Goal: Entertainment & Leisure: Browse casually

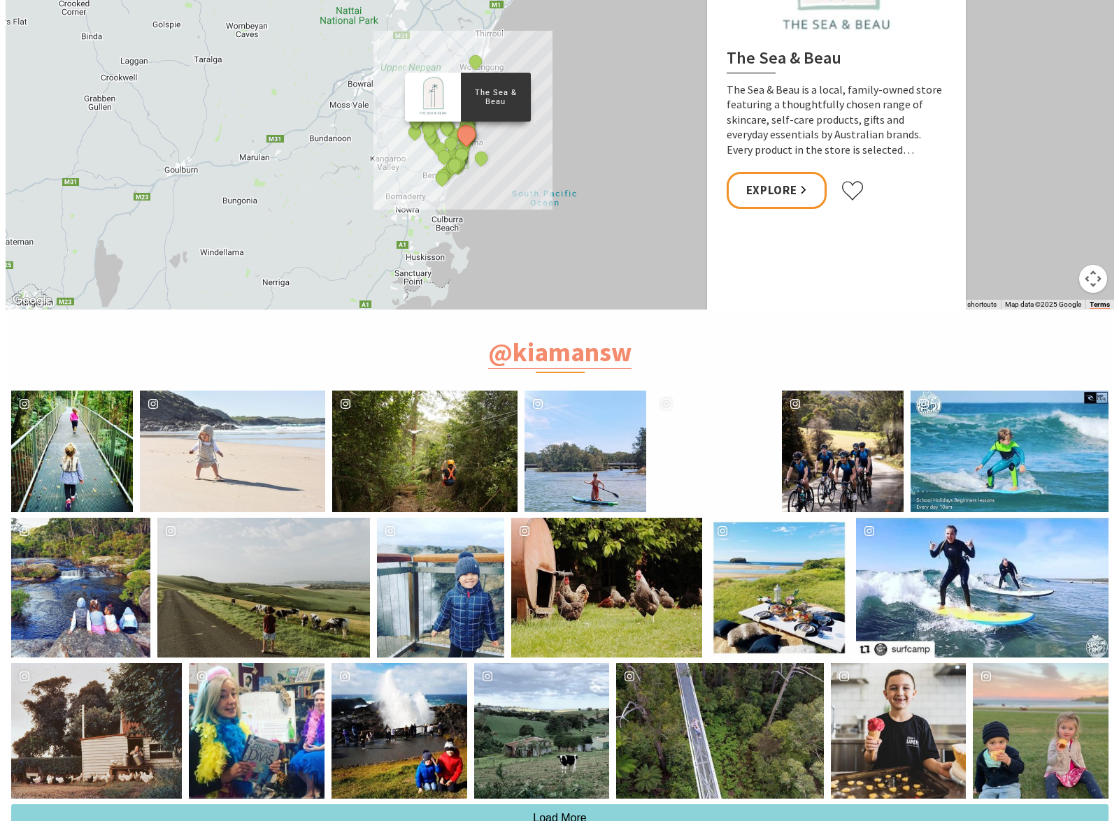
scroll to position [3286, 0]
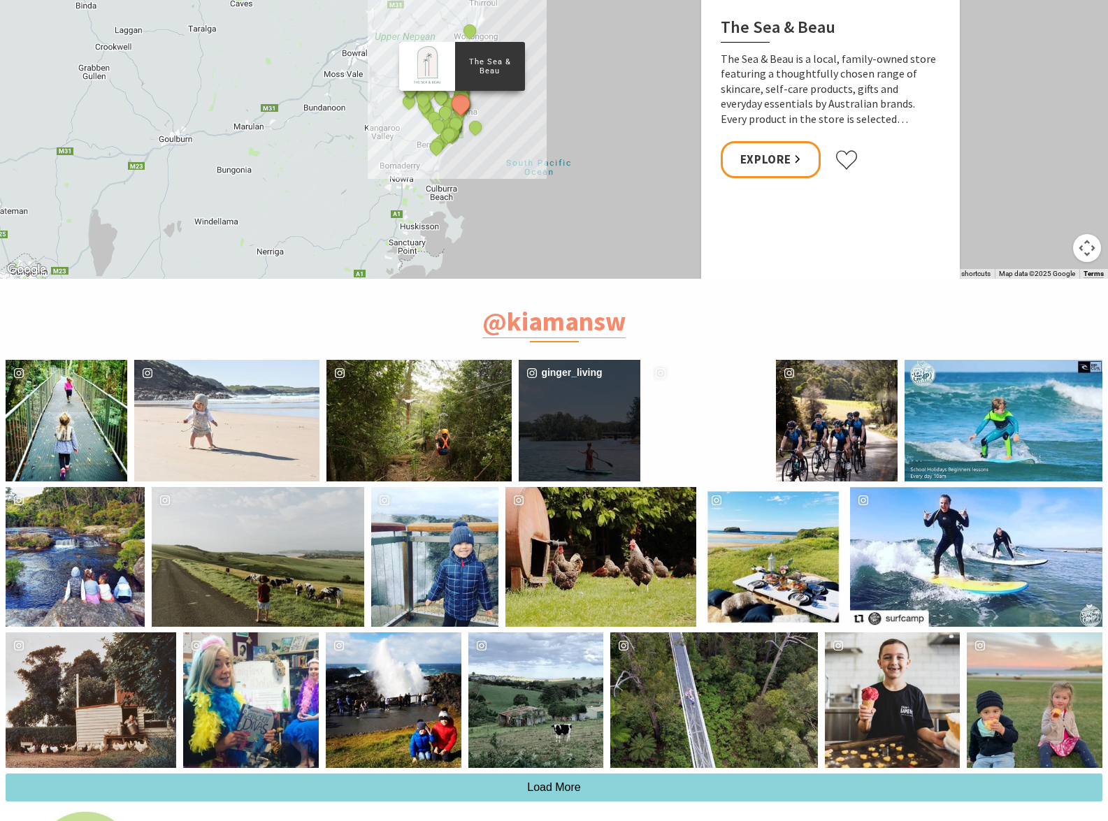
click at [598, 445] on div "ginger_living" at bounding box center [580, 421] width 122 height 122
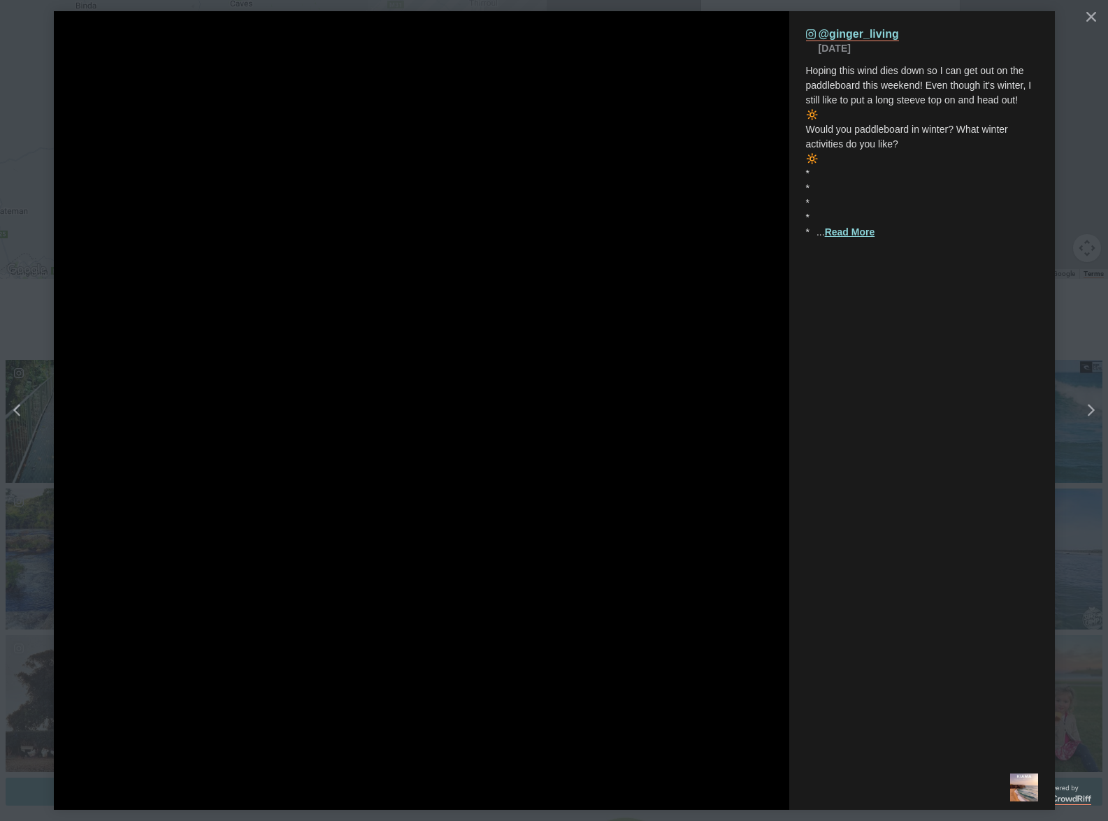
scroll to position [482, 1136]
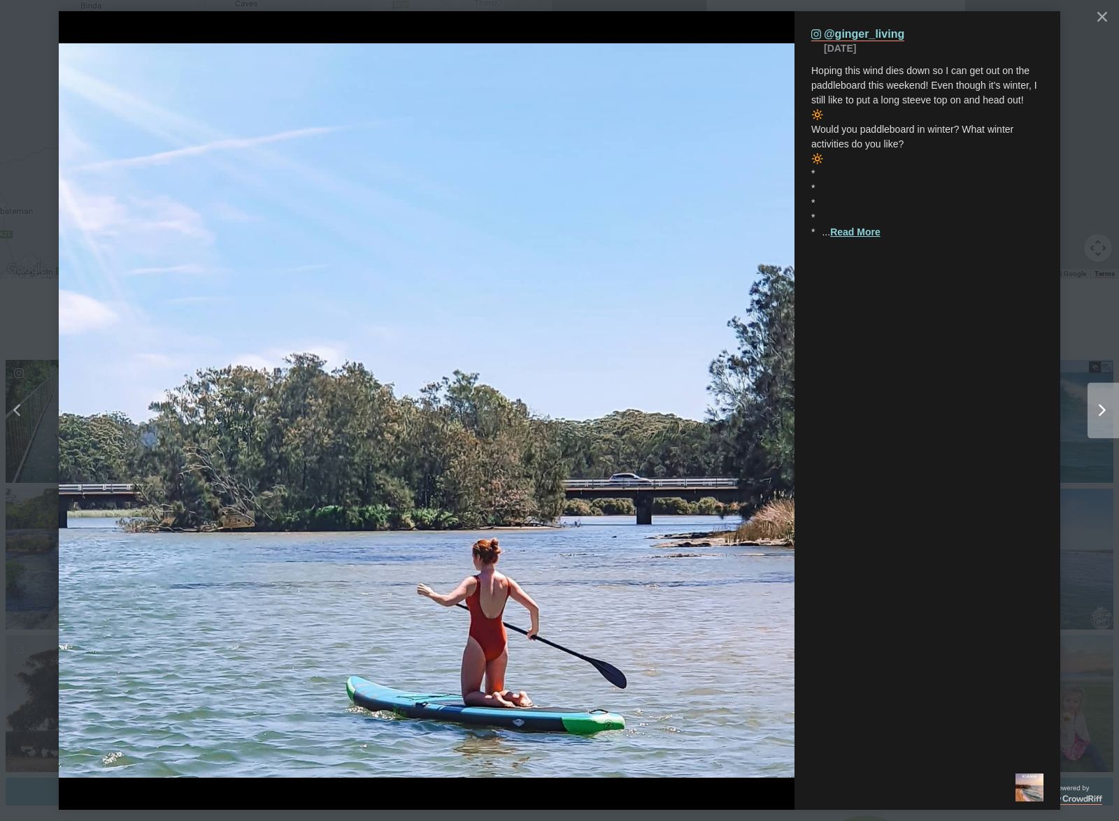
click at [1073, 329] on button "Right" at bounding box center [1063, 410] width 112 height 287
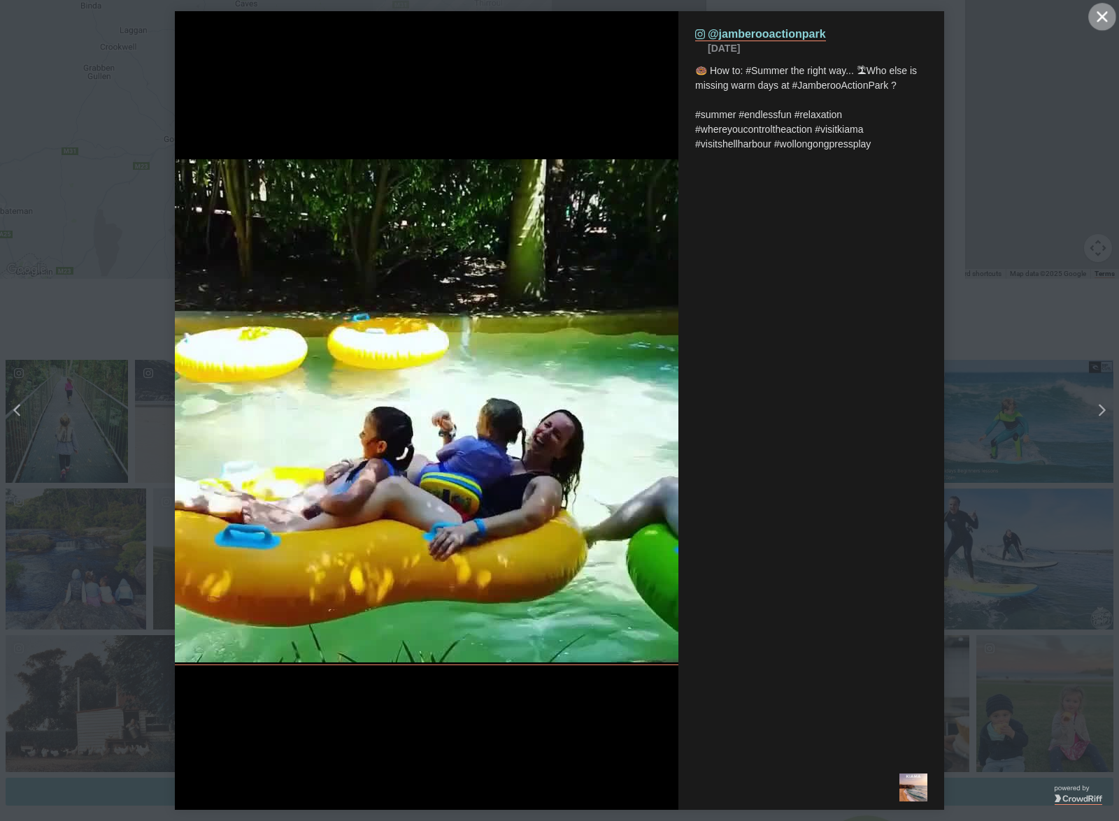
drag, startPoint x: 1099, startPoint y: 16, endPoint x: 1077, endPoint y: 50, distance: 39.9
click at [1099, 15] on icon "Close" at bounding box center [1101, 16] width 10 height 10
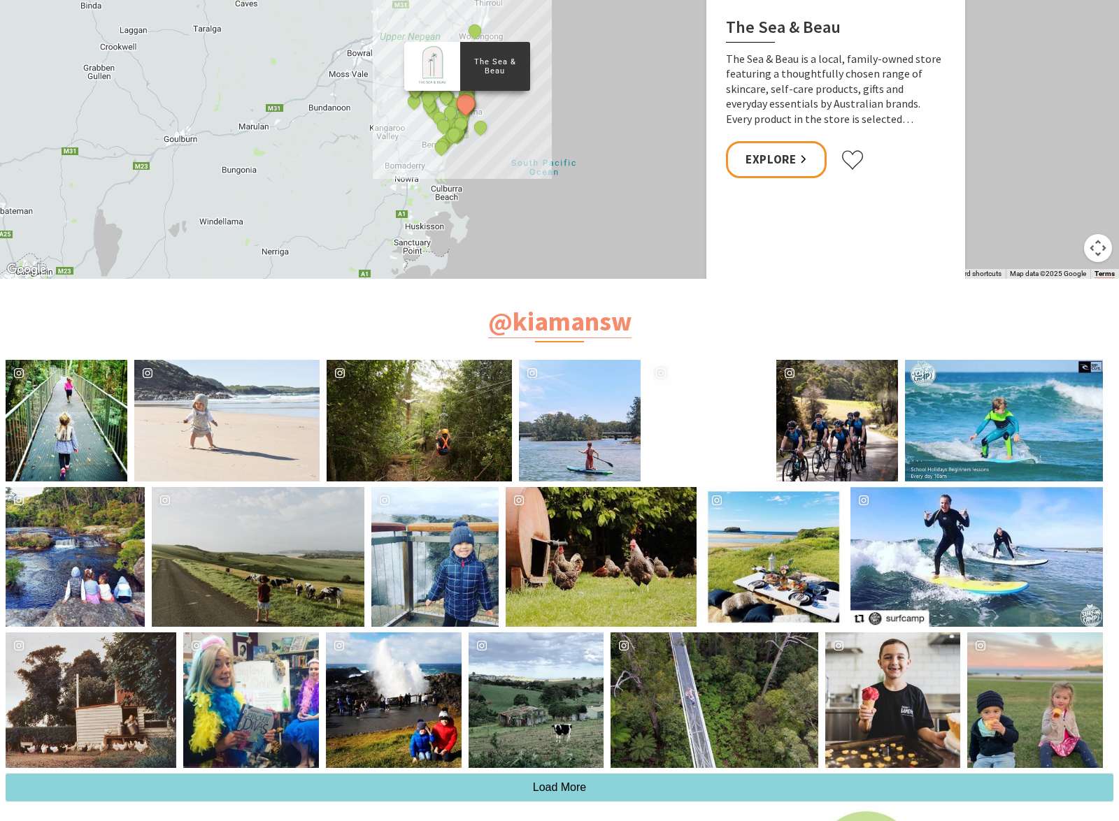
scroll to position [477, 1126]
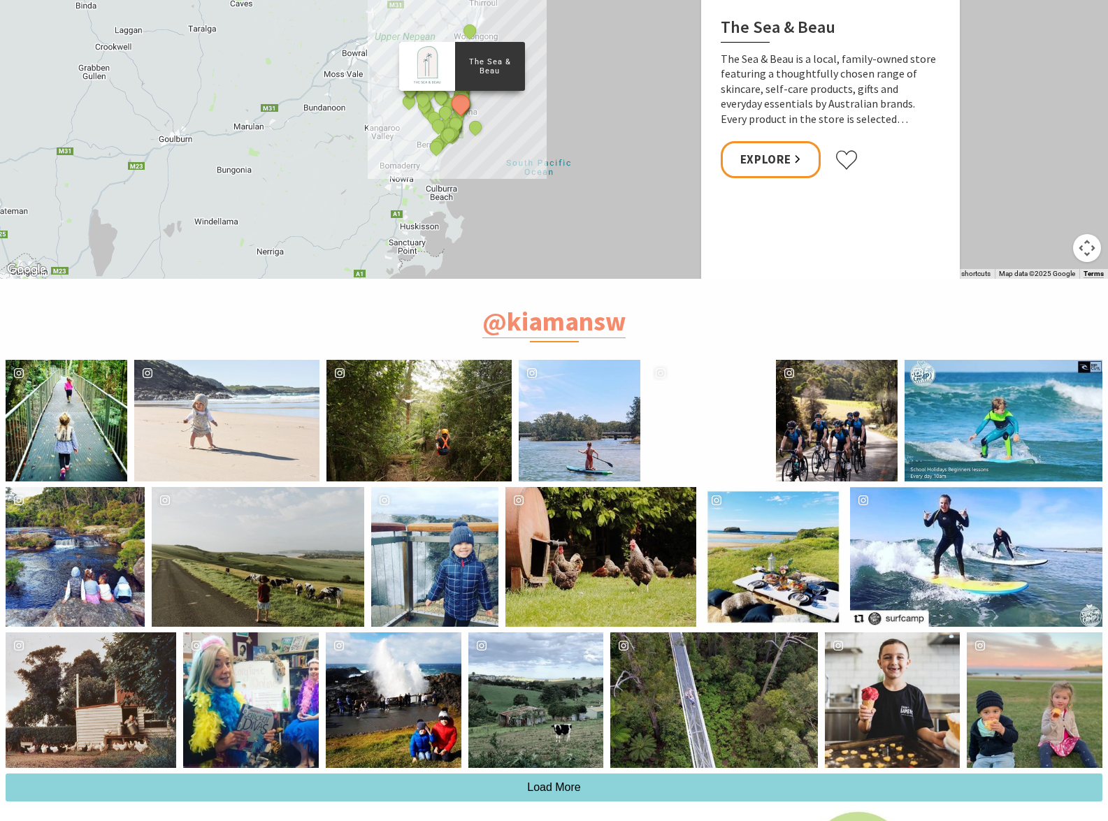
click at [79, 431] on div "airlie.and.[PERSON_NAME]" at bounding box center [67, 421] width 122 height 122
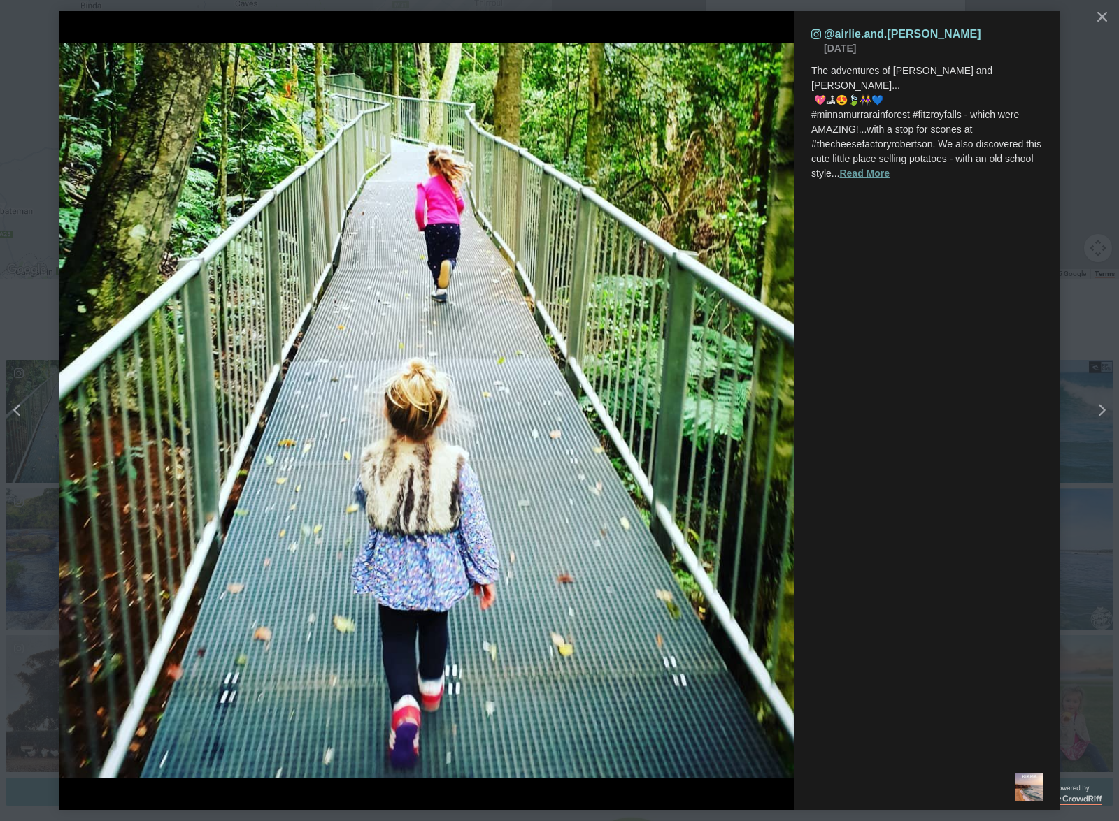
click at [884, 166] on button "Read More" at bounding box center [864, 173] width 50 height 15
click at [928, 86] on span "The adventures of [PERSON_NAME] and [PERSON_NAME]... 💖🏞😍🍃👭💙 #minnamurrarainfore…" at bounding box center [926, 129] width 230 height 129
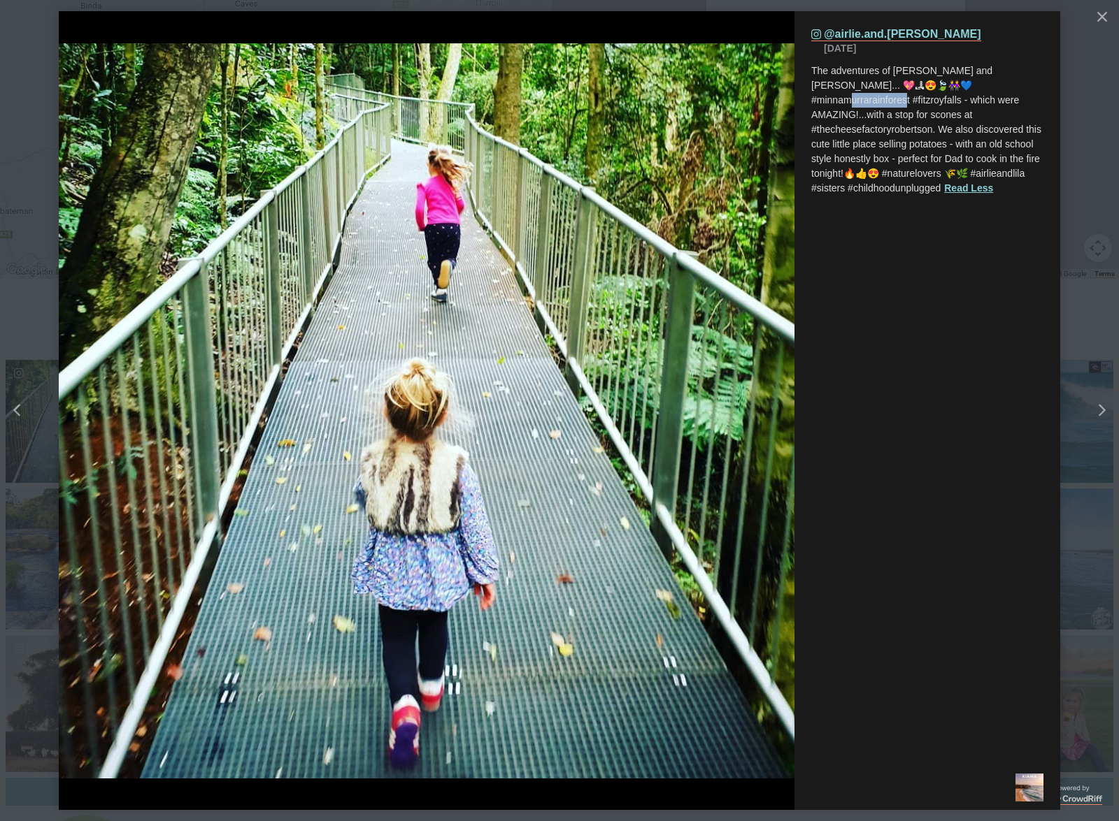
click at [928, 85] on span "The adventures of [PERSON_NAME] and [PERSON_NAME]... 💖🏞😍🍃👭💙 #minnamurrarainfore…" at bounding box center [926, 129] width 230 height 129
copy span "yfalls - whi"
click at [970, 307] on div "Instagram (opens in a new tab) @airlie.and.[PERSON_NAME] [DATE] The adventures …" at bounding box center [927, 388] width 266 height 754
click at [947, 85] on span "The adventures of [PERSON_NAME] and [PERSON_NAME]... 💖🏞😍🍃👭💙 #minnamurrarainfore…" at bounding box center [926, 129] width 230 height 129
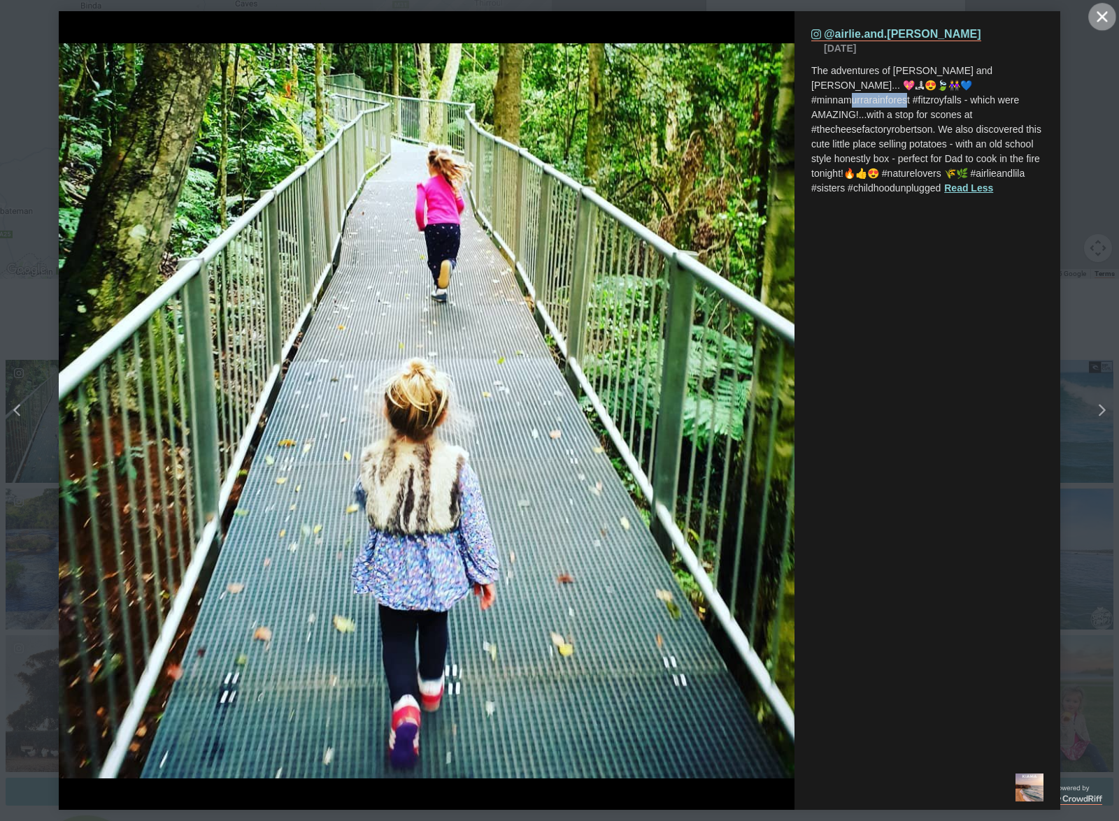
click at [1097, 17] on button "Close" at bounding box center [1102, 17] width 28 height 28
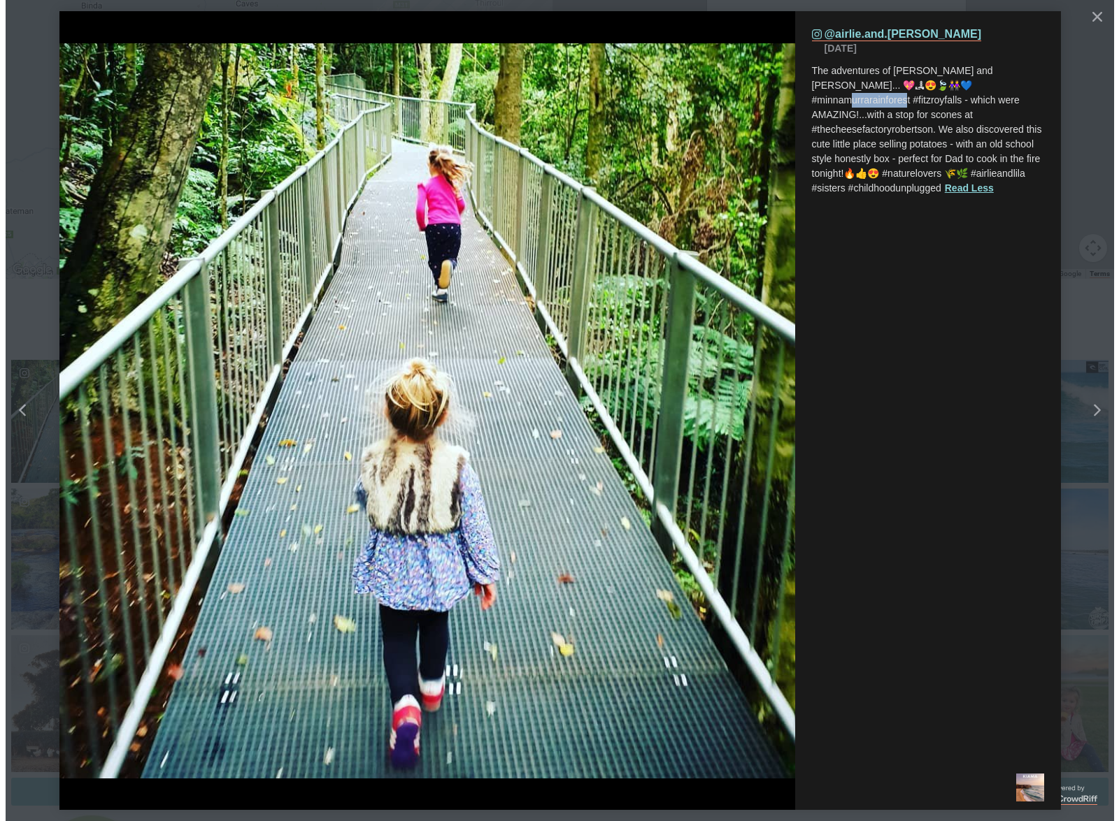
scroll to position [477, 1126]
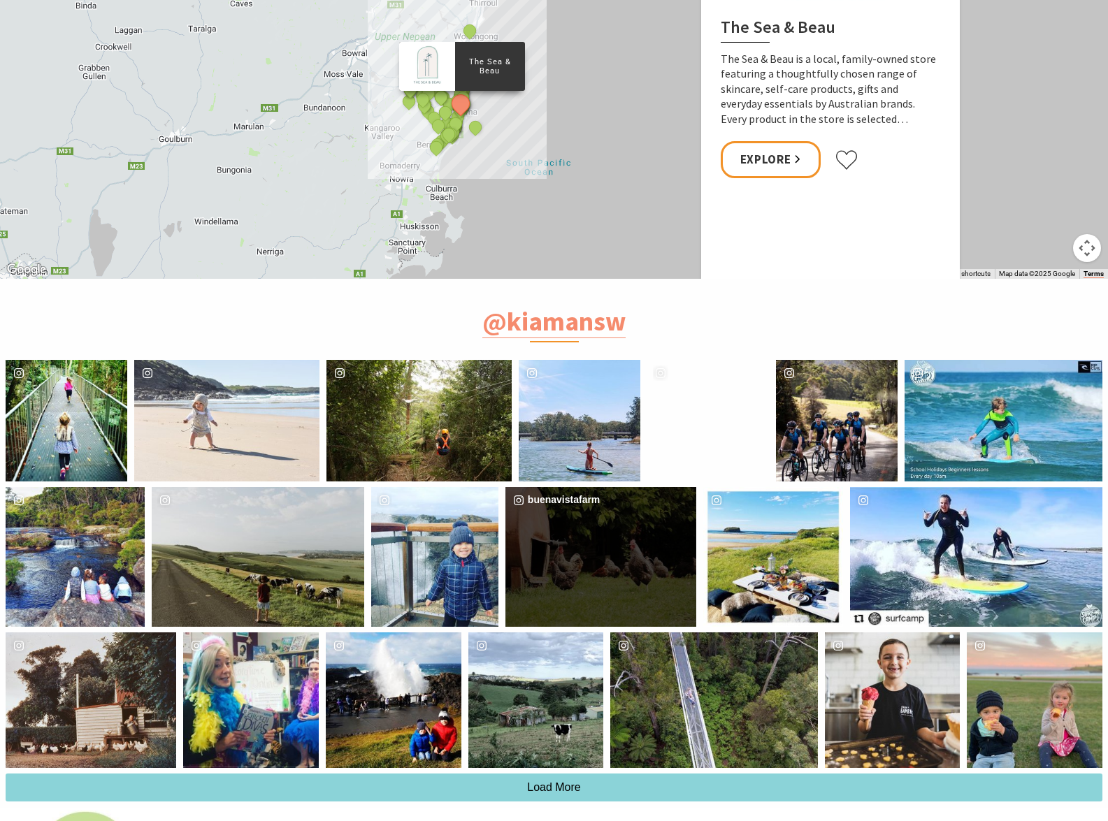
click at [554, 564] on div "image gallery, click to learn more about photo: Chooks are out! Whatcha doing t…" at bounding box center [553, 556] width 96 height 139
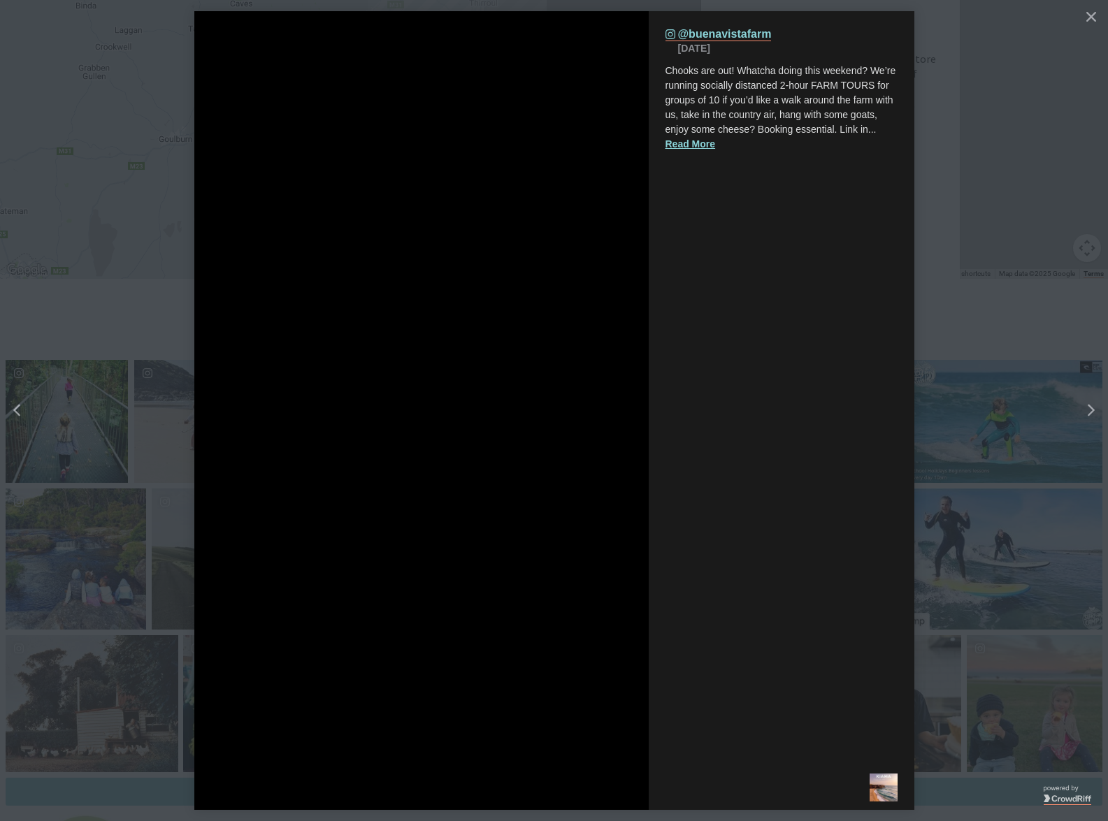
scroll to position [482, 1136]
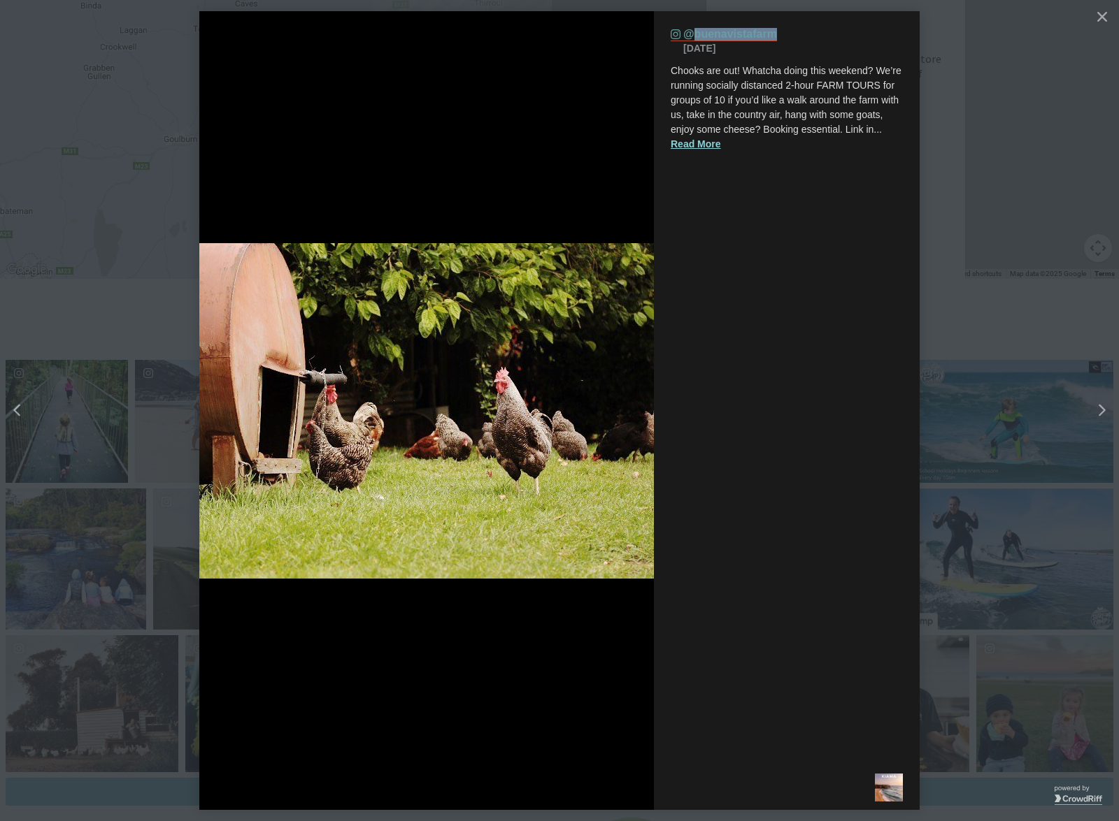
drag, startPoint x: 779, startPoint y: 30, endPoint x: 691, endPoint y: 37, distance: 88.4
click at [691, 37] on div "Instagram (opens in a new tab) @buenavistafarm" at bounding box center [786, 34] width 232 height 13
copy link "buenavistafarm"
click at [719, 34] on link "Instagram (opens in a new tab) @buenavistafarm" at bounding box center [723, 34] width 106 height 13
drag, startPoint x: 1011, startPoint y: 77, endPoint x: 897, endPoint y: 113, distance: 119.6
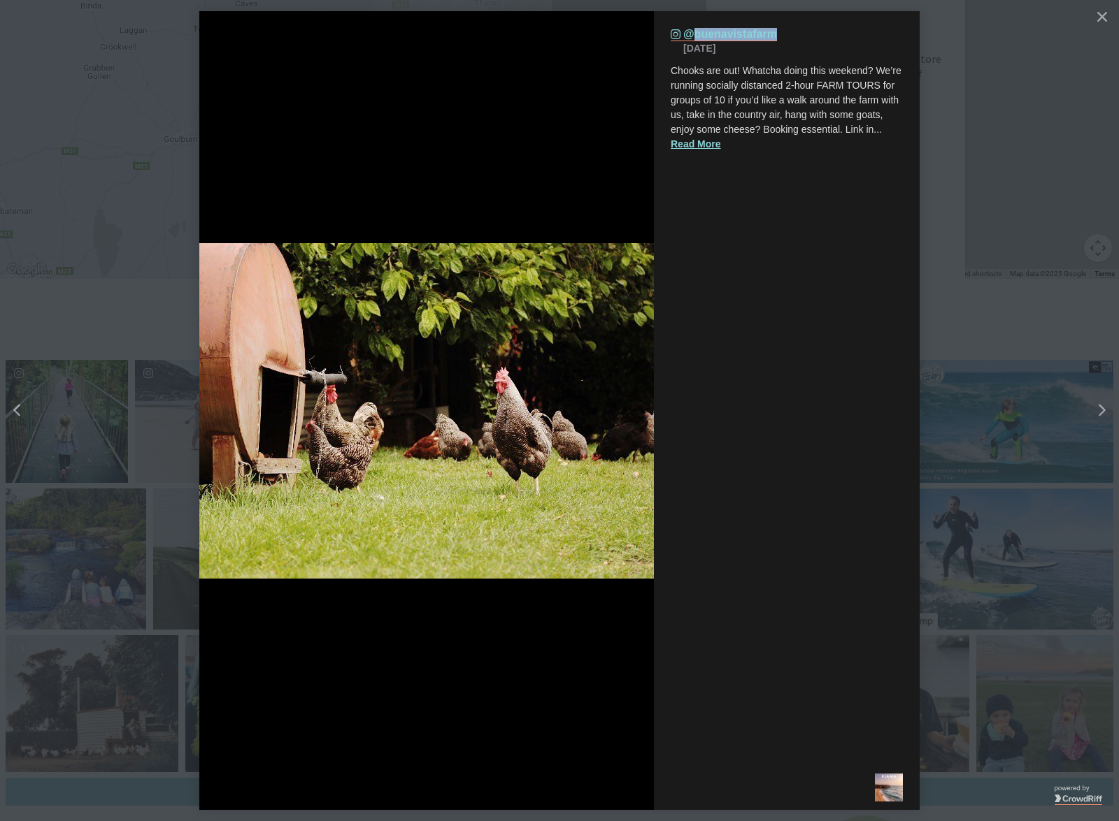
click at [1013, 76] on button "details for image" at bounding box center [559, 410] width 1119 height 821
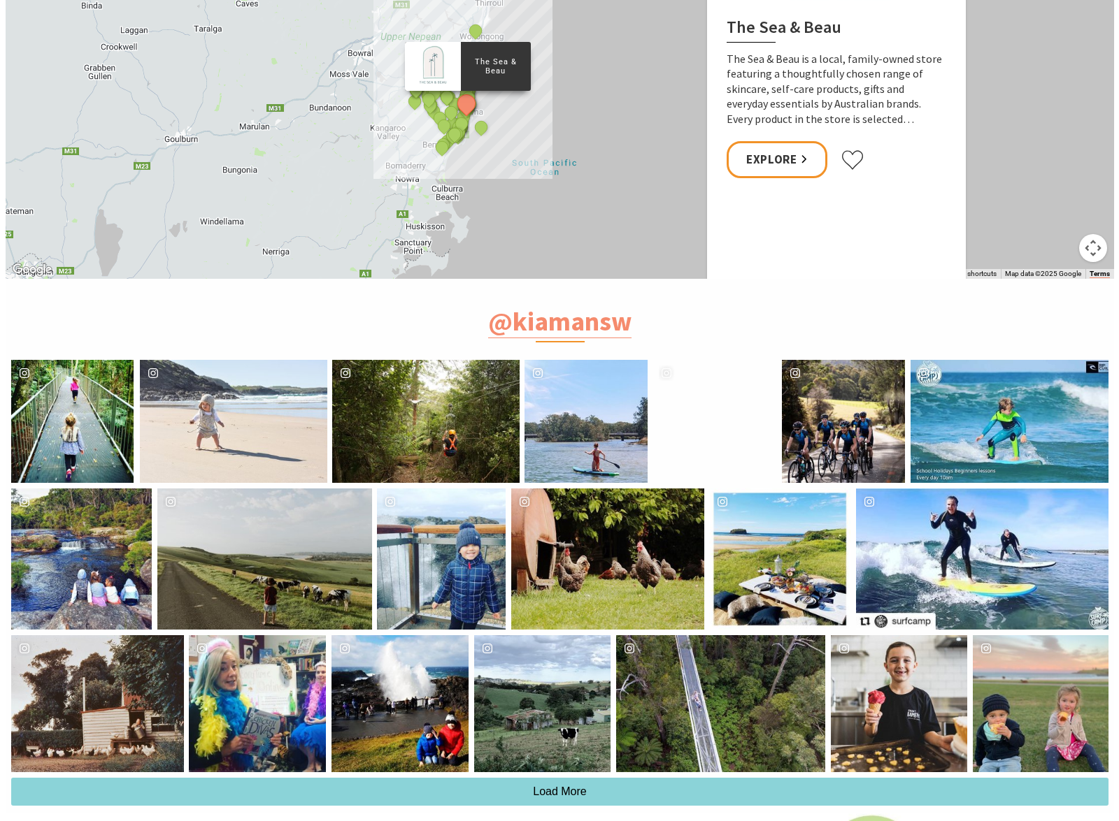
scroll to position [477, 1126]
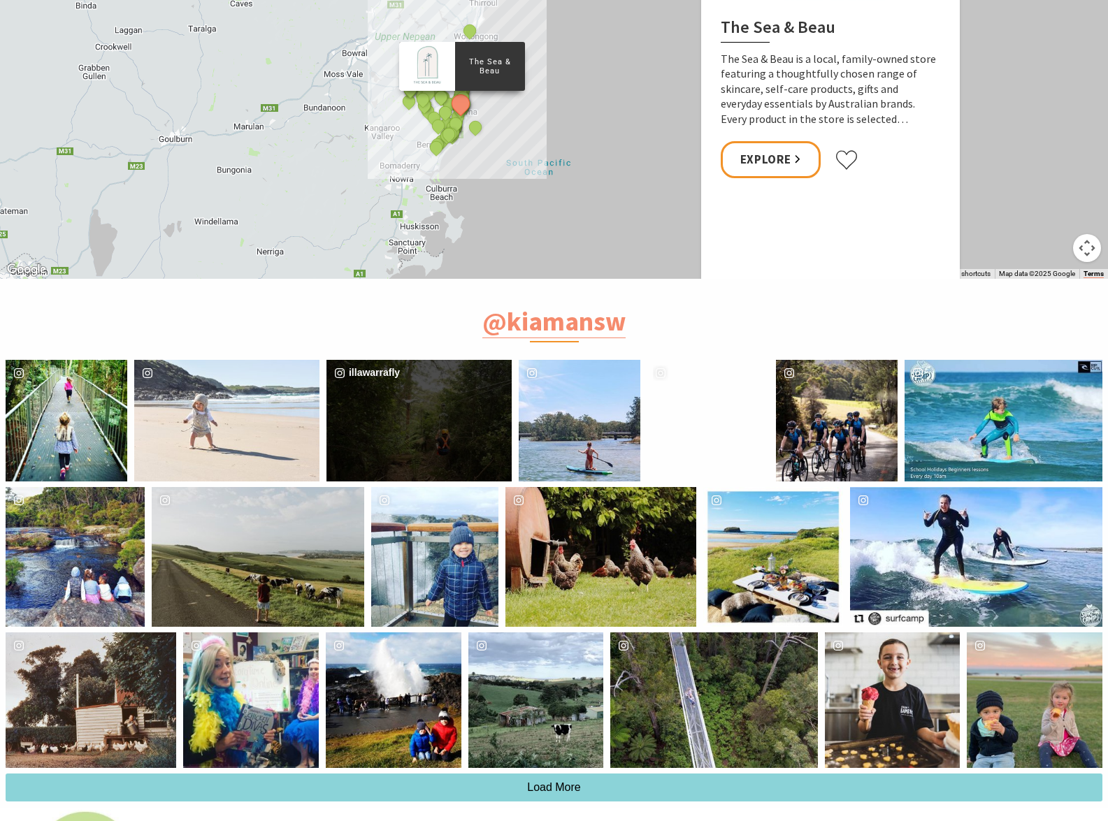
click at [465, 415] on div "illawarrafly" at bounding box center [418, 421] width 185 height 122
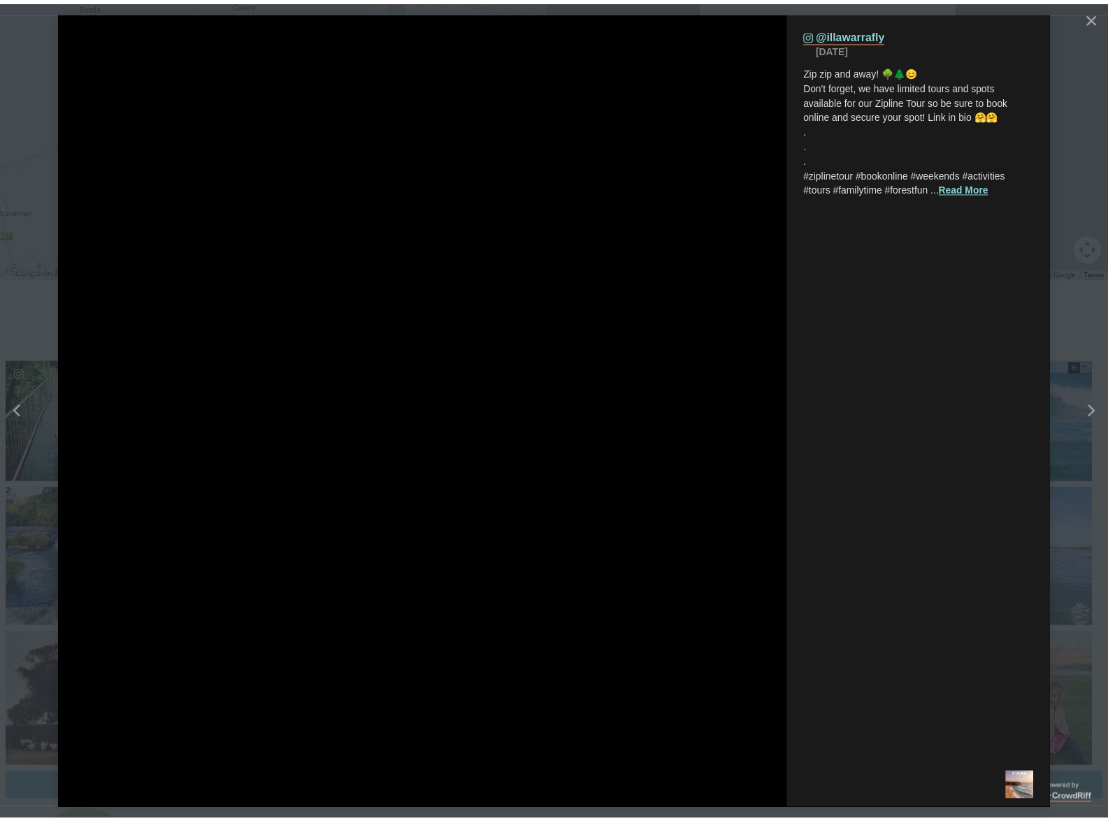
scroll to position [482, 1136]
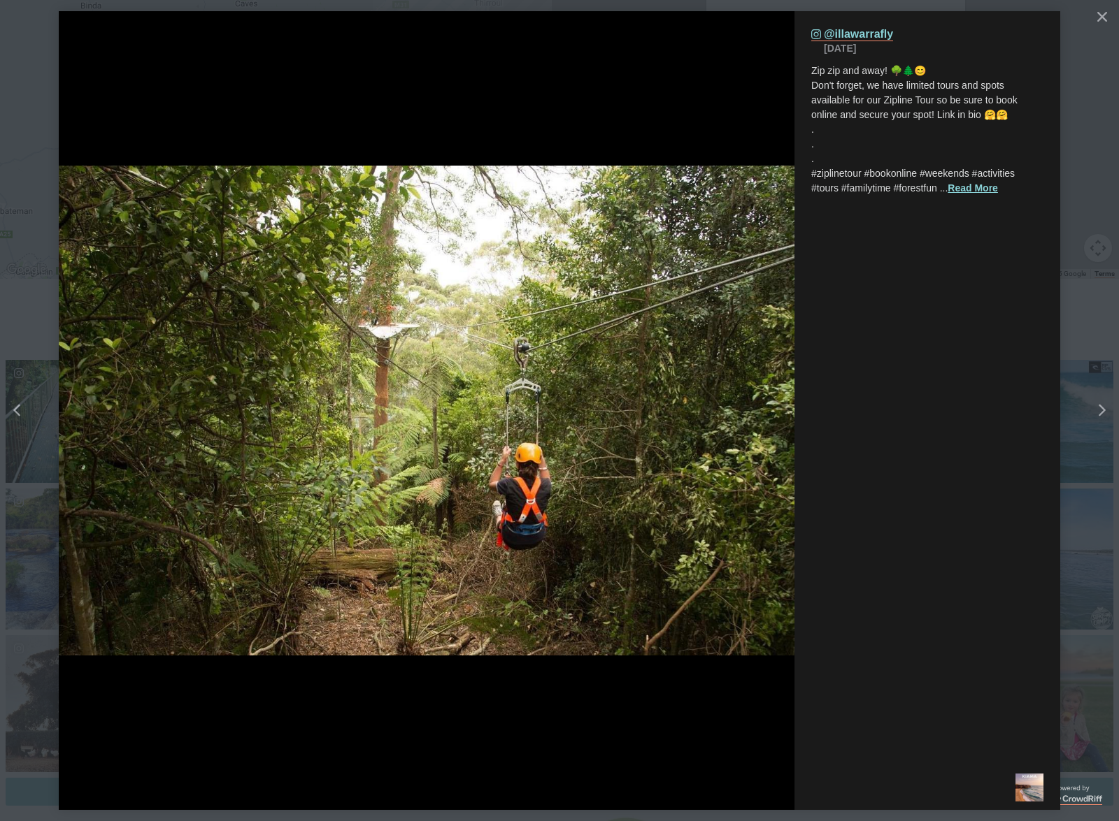
click at [986, 189] on button "Read More" at bounding box center [972, 188] width 50 height 15
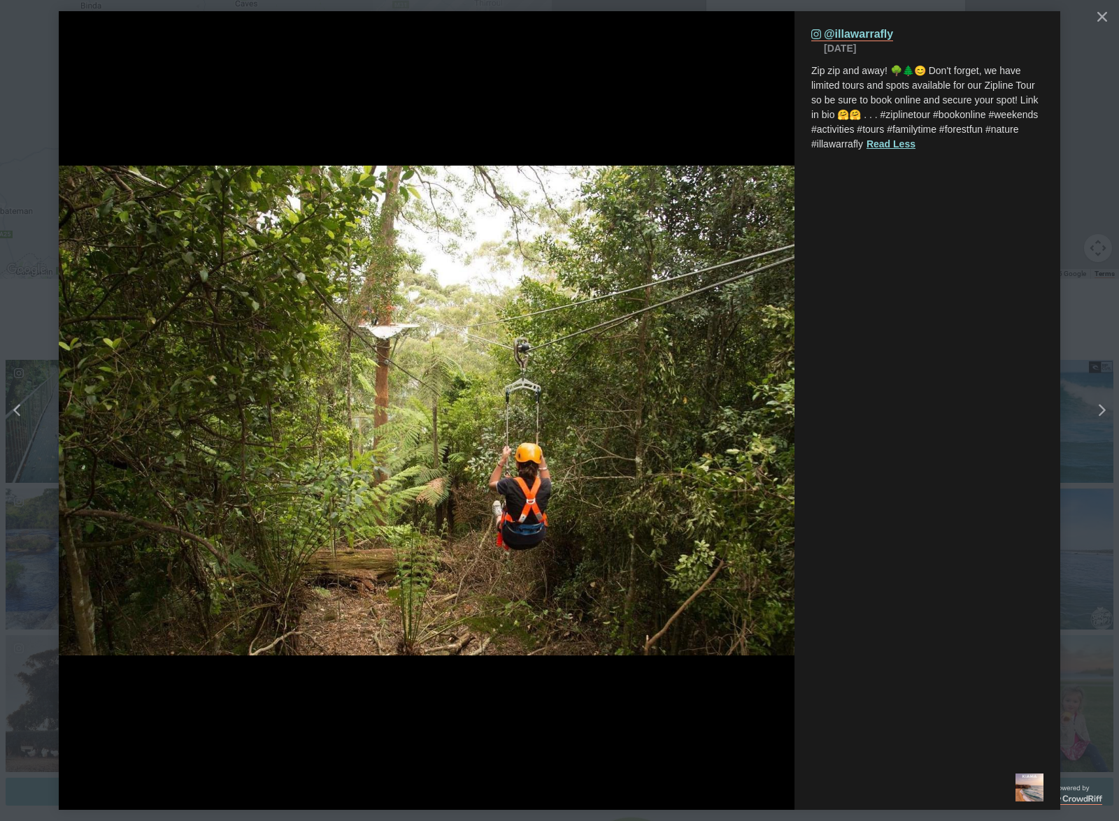
click at [1086, 69] on button "details for image" at bounding box center [559, 410] width 1119 height 821
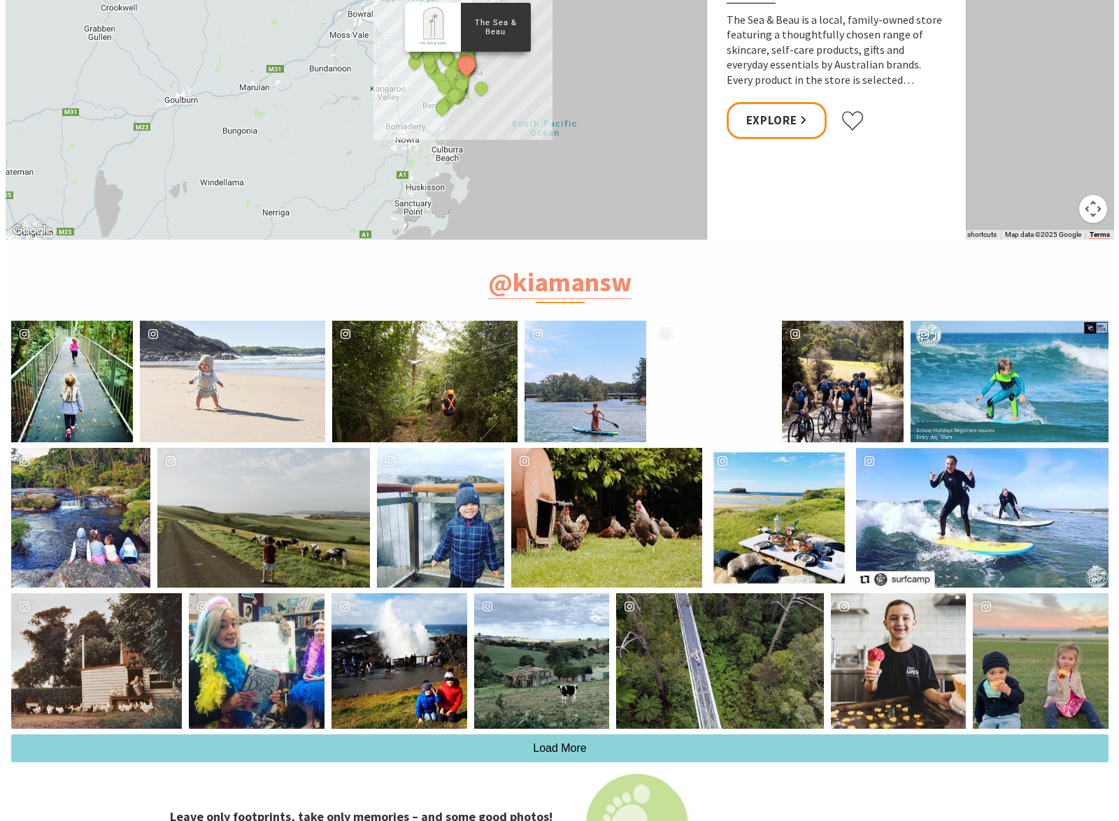
scroll to position [3356, 0]
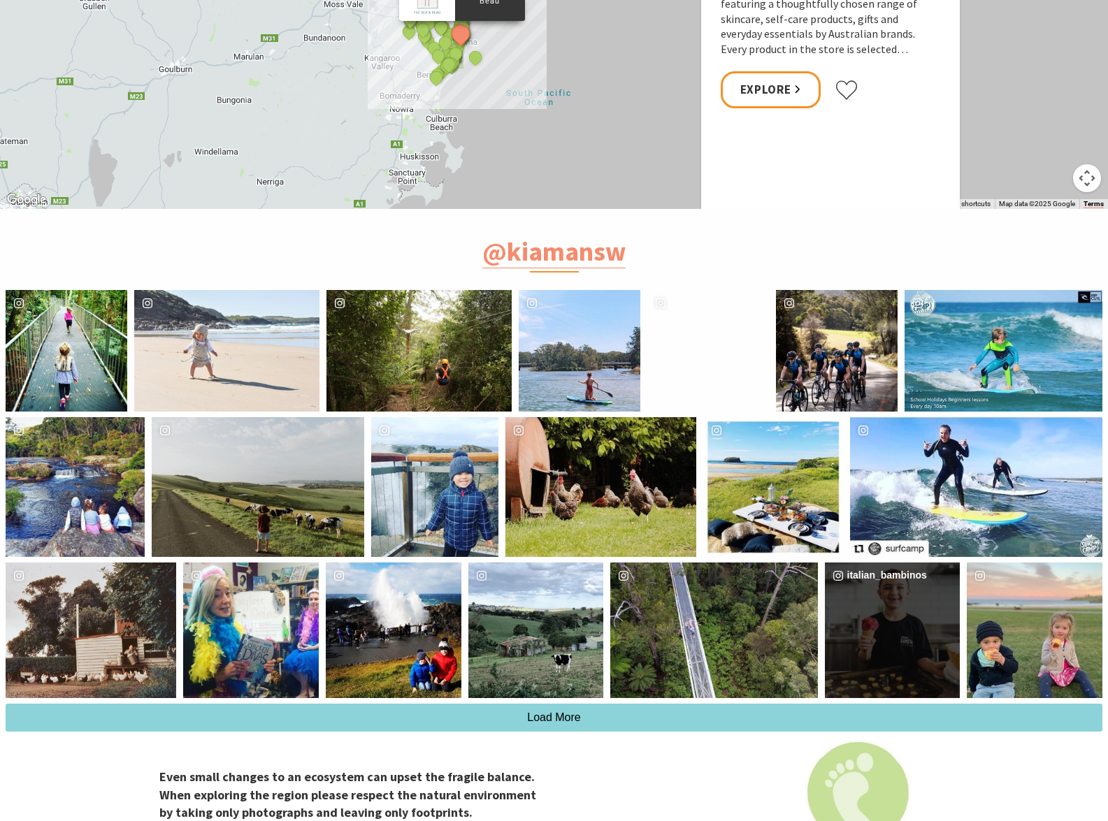
click at [905, 647] on div "italian_bambinos" at bounding box center [893, 631] width 136 height 136
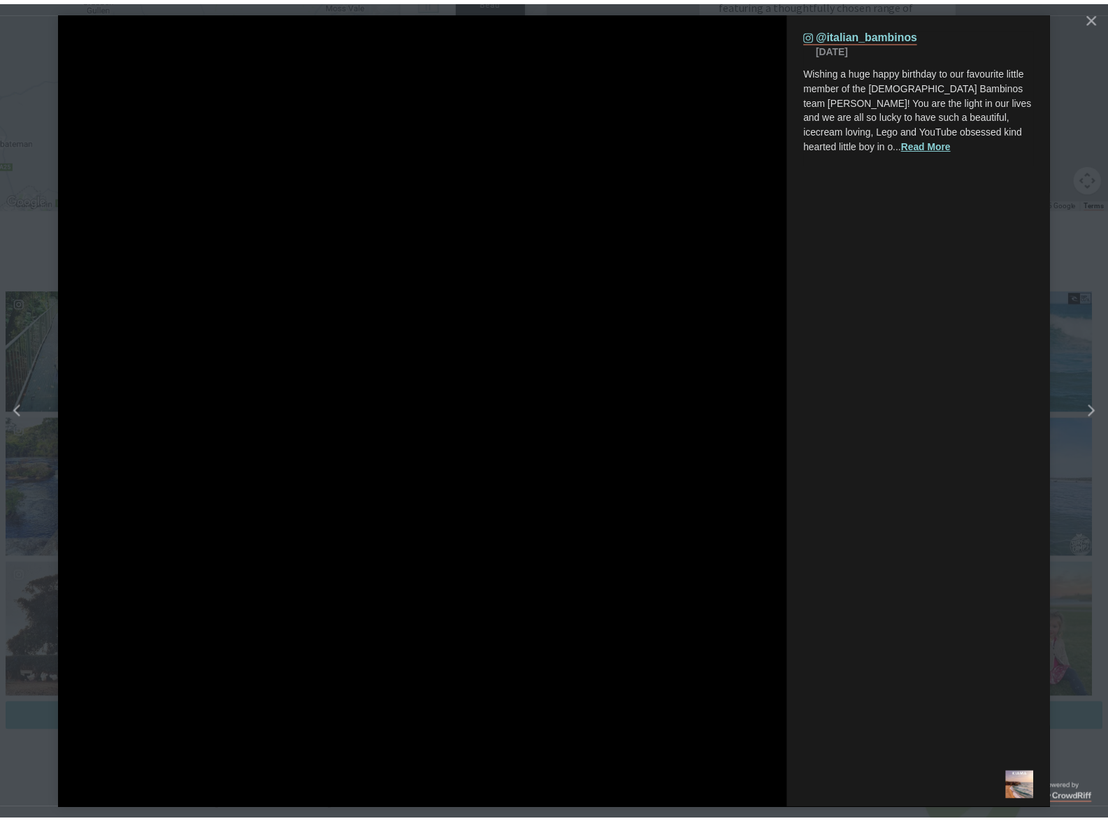
scroll to position [482, 1136]
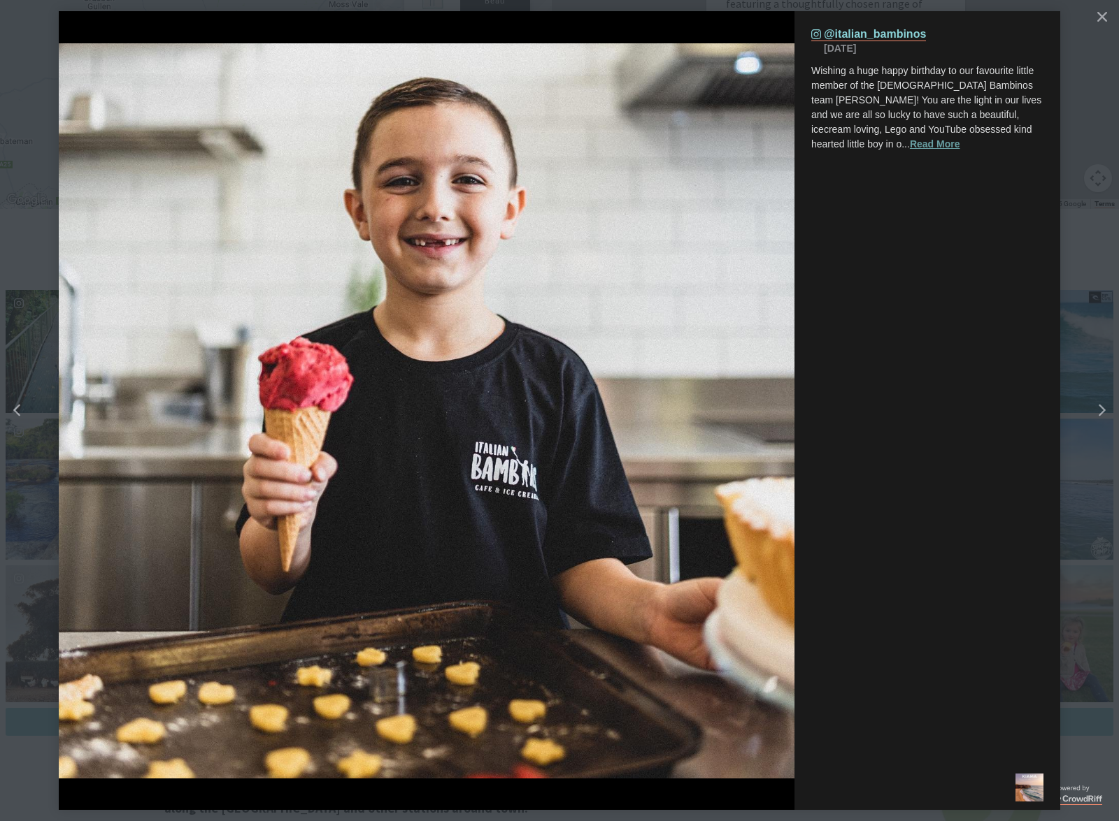
click at [910, 151] on button "Read More" at bounding box center [935, 144] width 50 height 15
click at [928, 238] on div "Instagram (opens in a new tab) @italian_bambinos [DATE] Wishing a huge happy bi…" at bounding box center [927, 388] width 266 height 754
click at [900, 32] on link "Instagram (opens in a new tab) @italian_bambinos" at bounding box center [868, 34] width 115 height 13
drag, startPoint x: 1002, startPoint y: 484, endPoint x: 1019, endPoint y: 447, distance: 41.3
click at [1007, 485] on div "(opens in a new tab) Instagram (opens in a new tab) @italian_bambinos [DATE] Wi…" at bounding box center [559, 410] width 1119 height 821
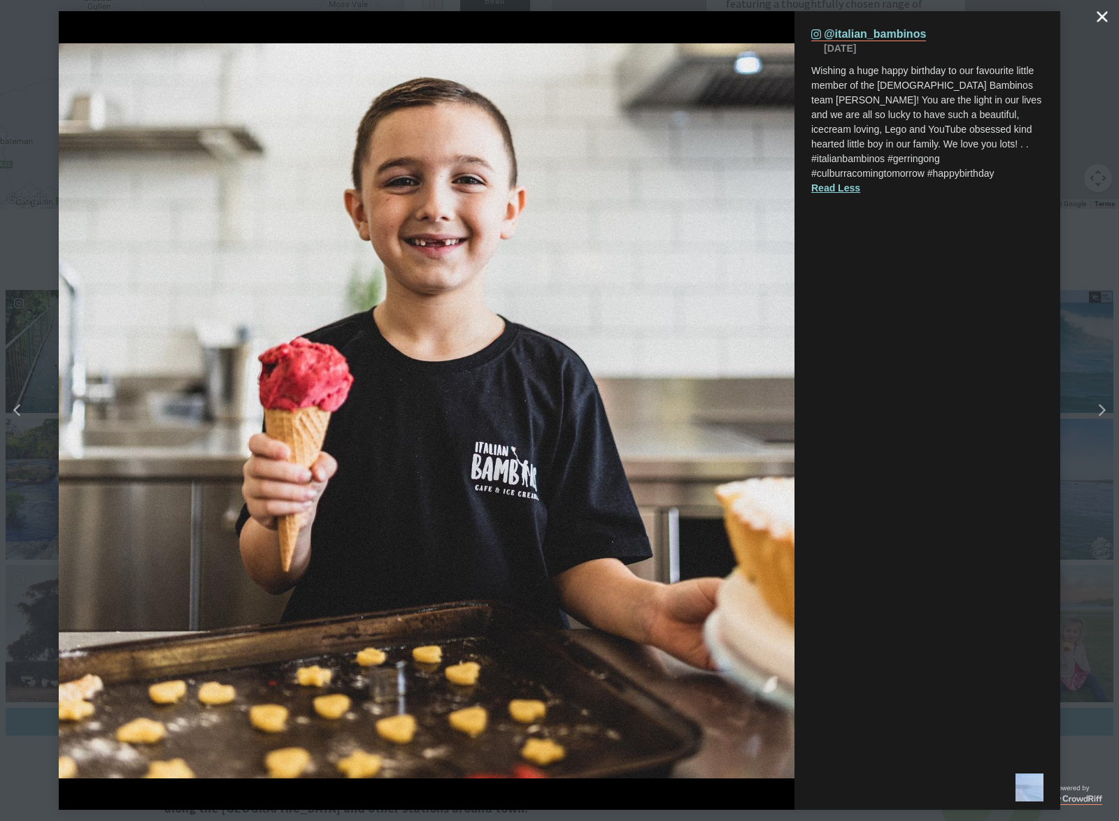
drag, startPoint x: 1100, startPoint y: 20, endPoint x: 1098, endPoint y: 57, distance: 36.4
click at [1101, 22] on icon "Close" at bounding box center [1101, 16] width 10 height 10
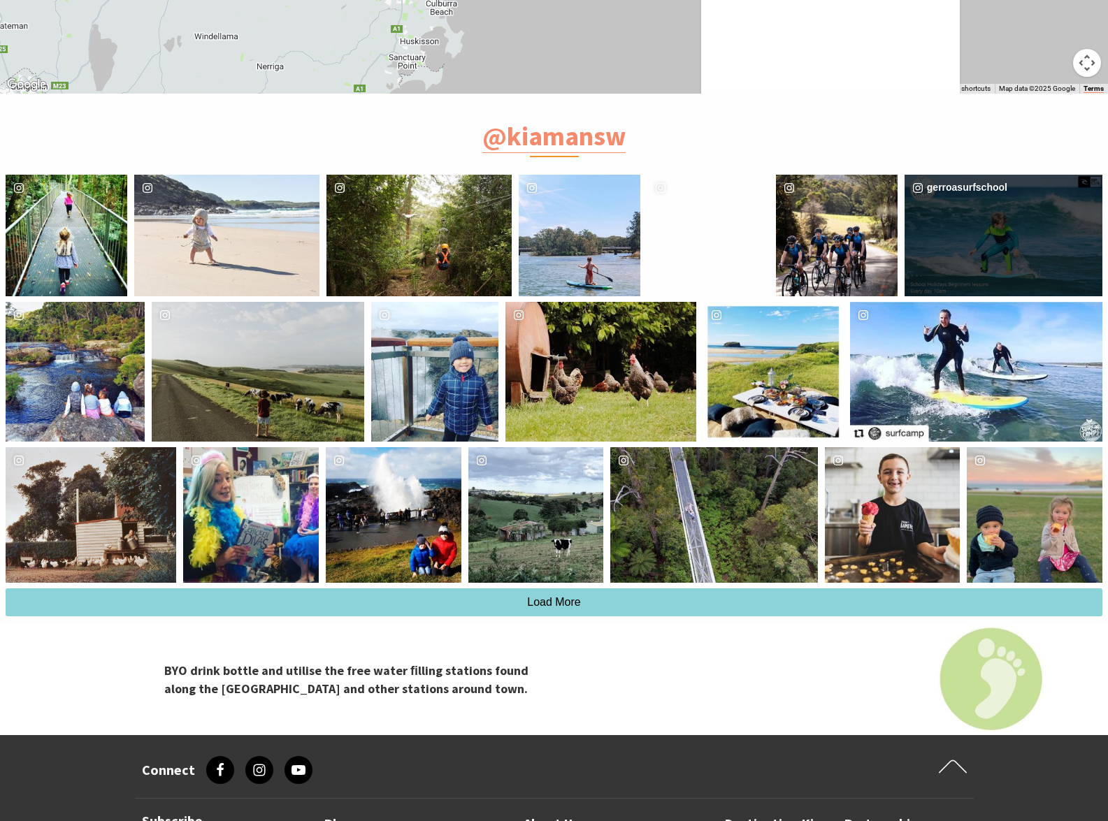
scroll to position [3495, 0]
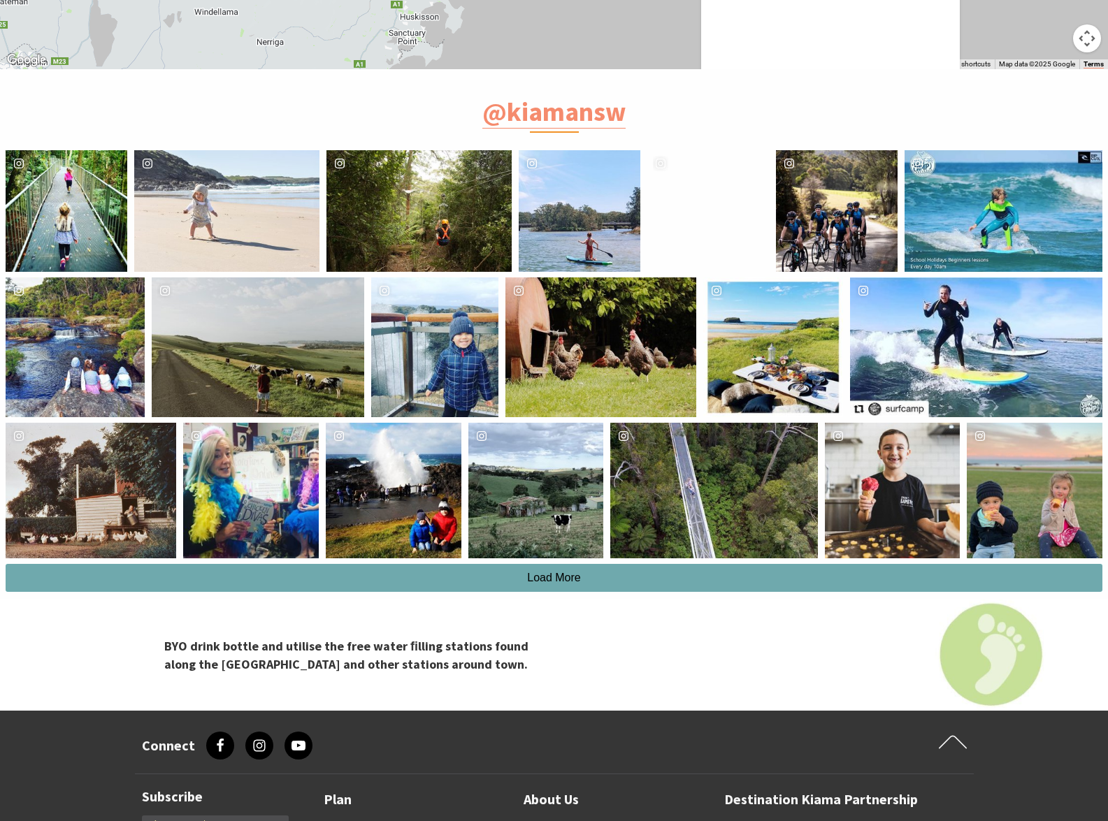
click at [975, 580] on button "Load More" at bounding box center [554, 578] width 1097 height 28
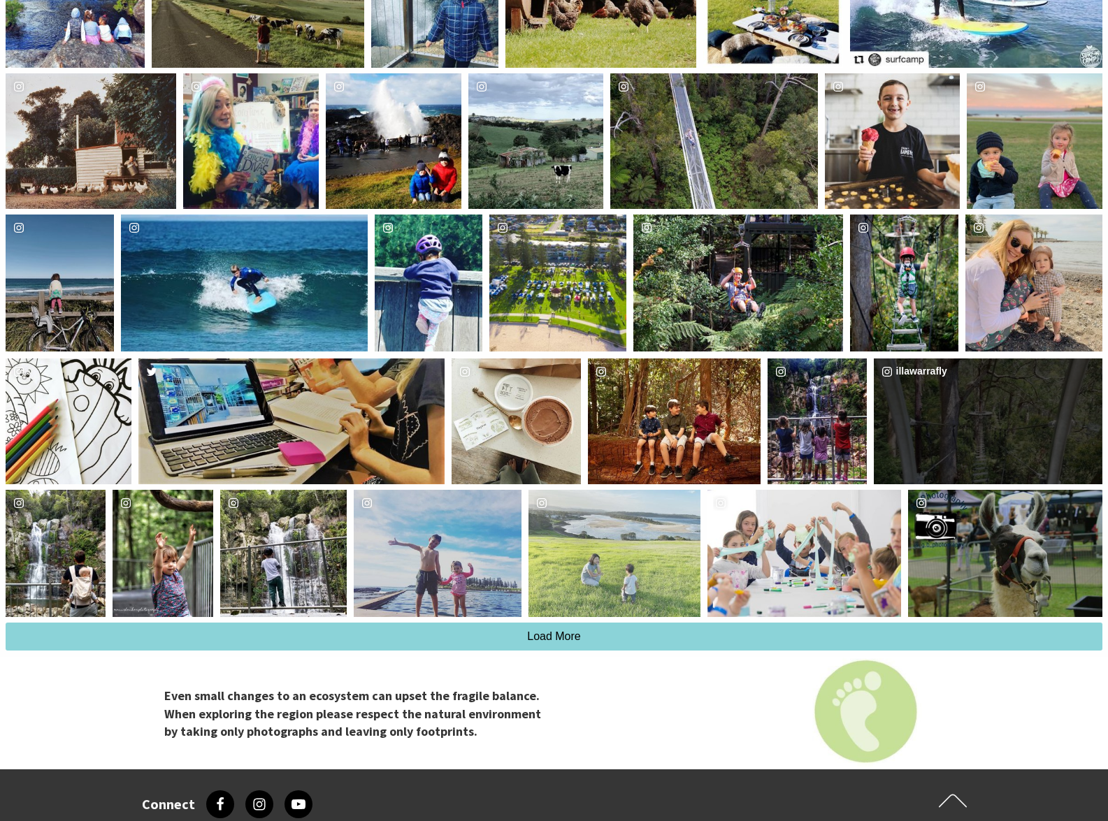
scroll to position [3915, 0]
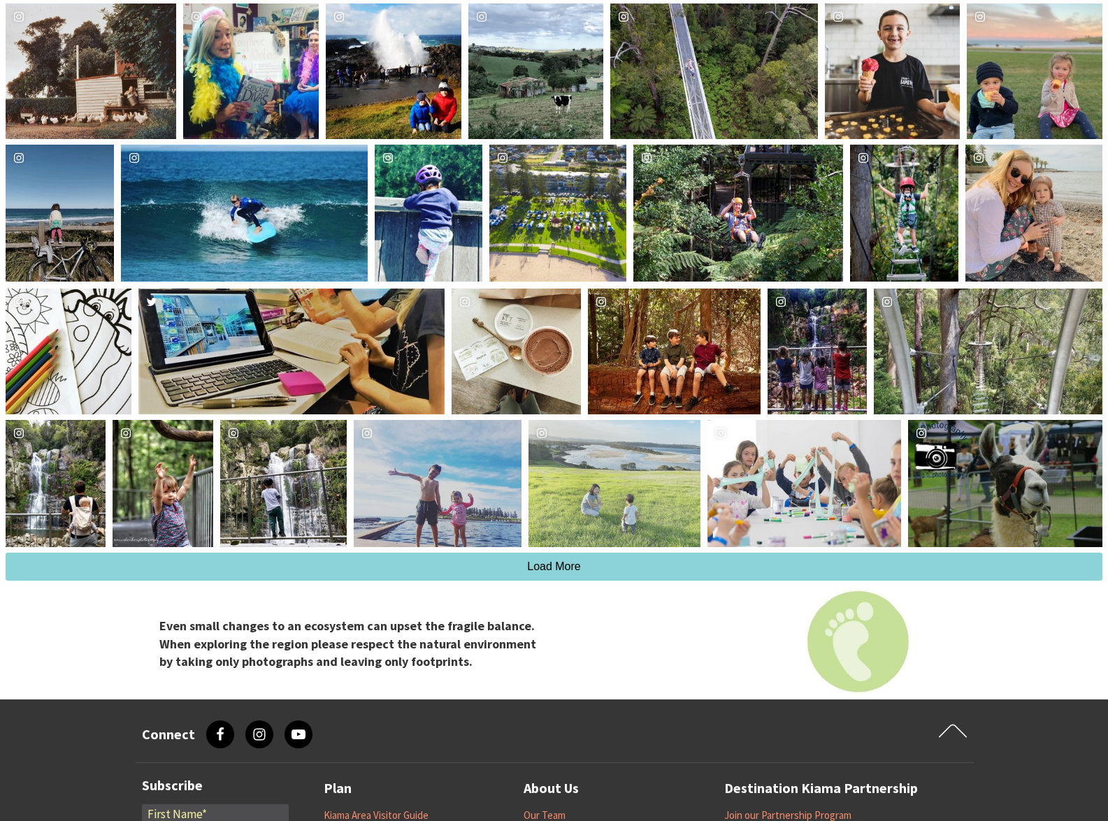
click at [457, 508] on div "thewayofsjay" at bounding box center [438, 483] width 168 height 127
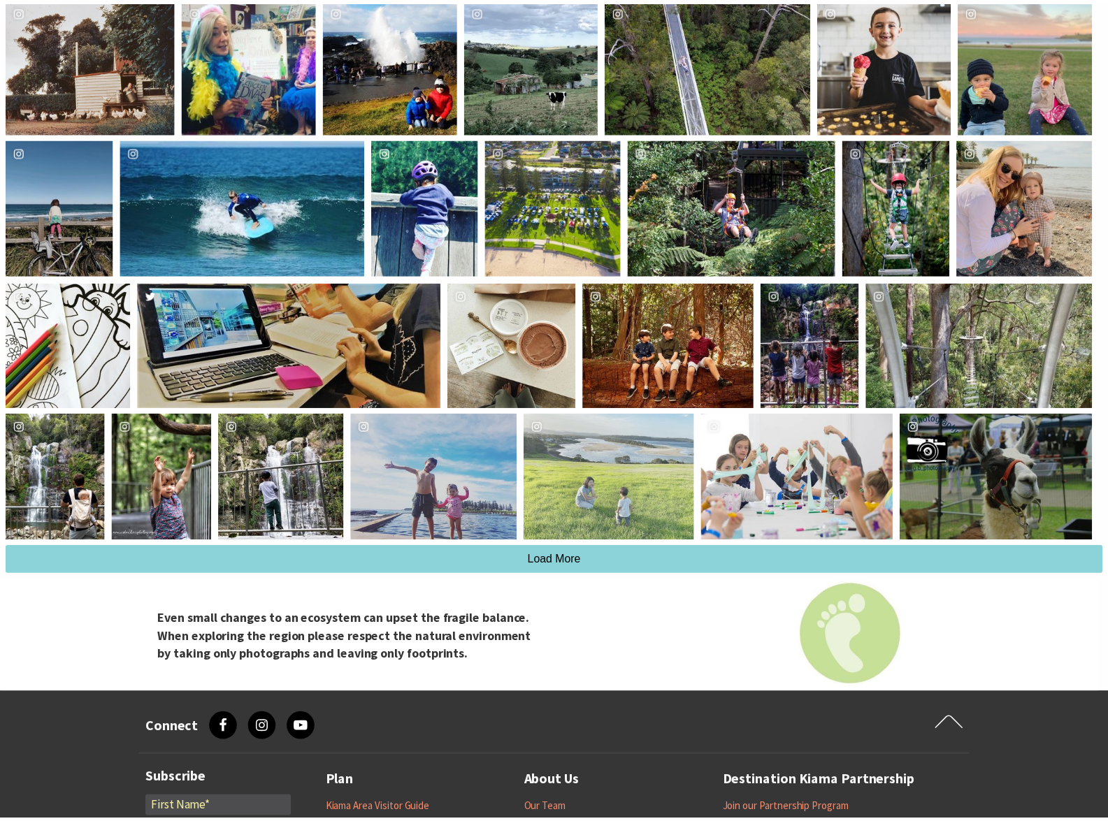
scroll to position [893, 1136]
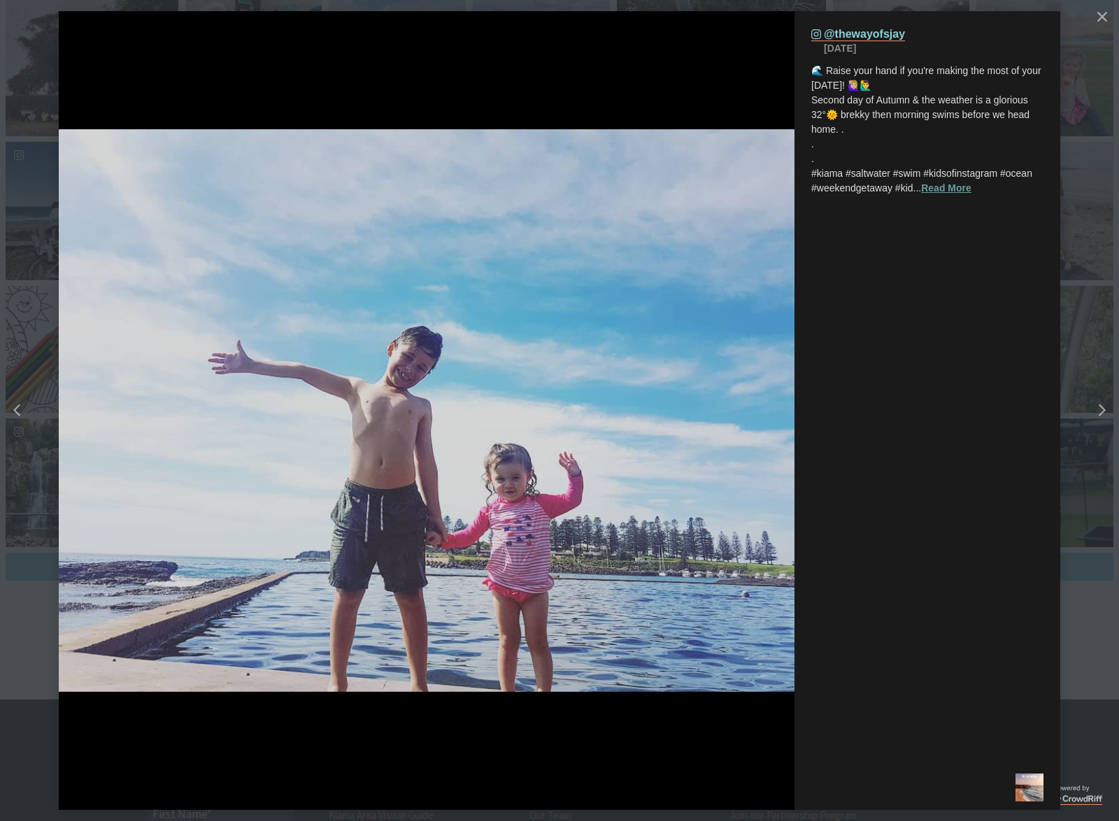
click at [962, 189] on button "Read More" at bounding box center [946, 188] width 50 height 15
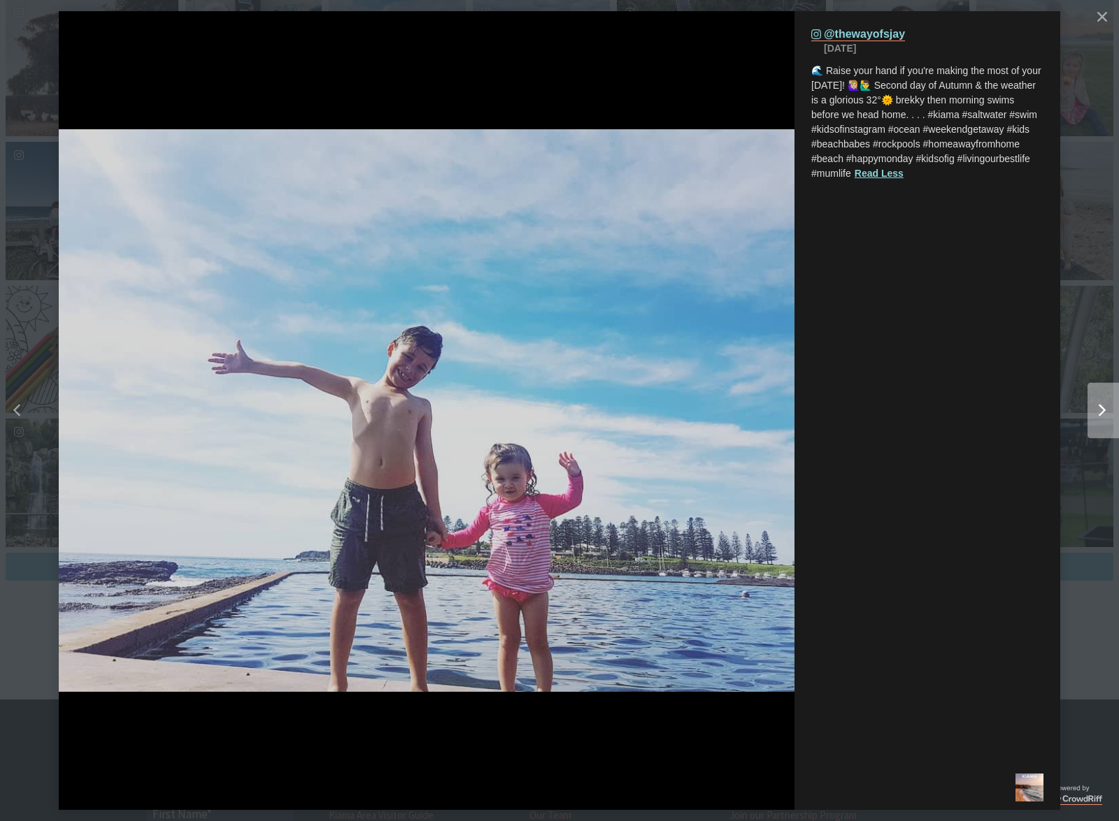
click at [1031, 270] on button "Right" at bounding box center [1063, 410] width 112 height 287
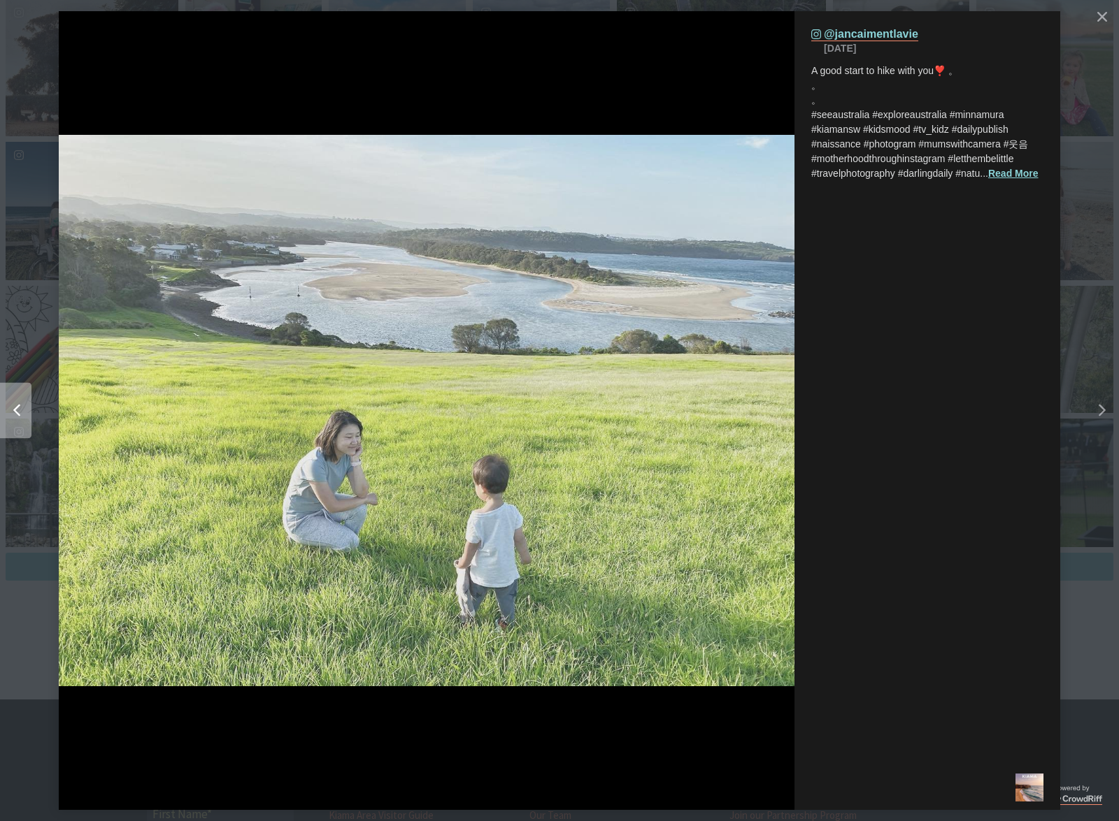
click at [13, 411] on icon "Left" at bounding box center [16, 411] width 7 height 13
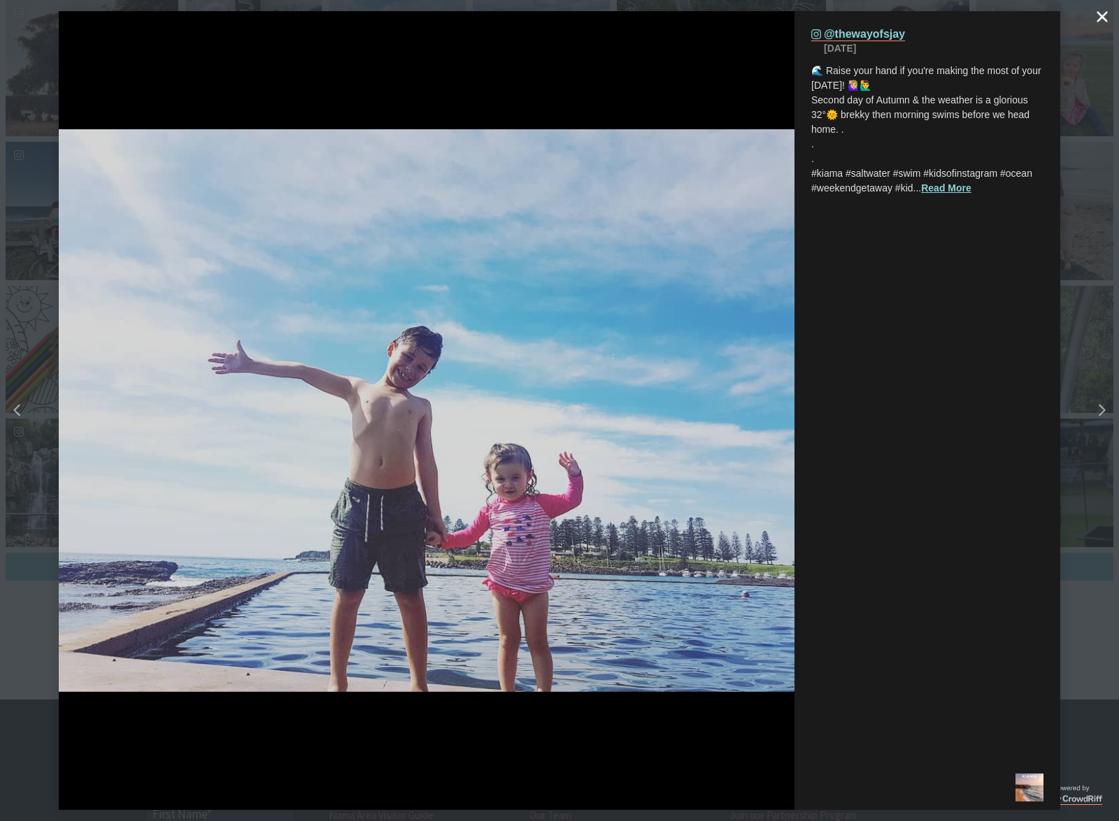
click at [1106, 24] on button "Close" at bounding box center [1102, 17] width 28 height 28
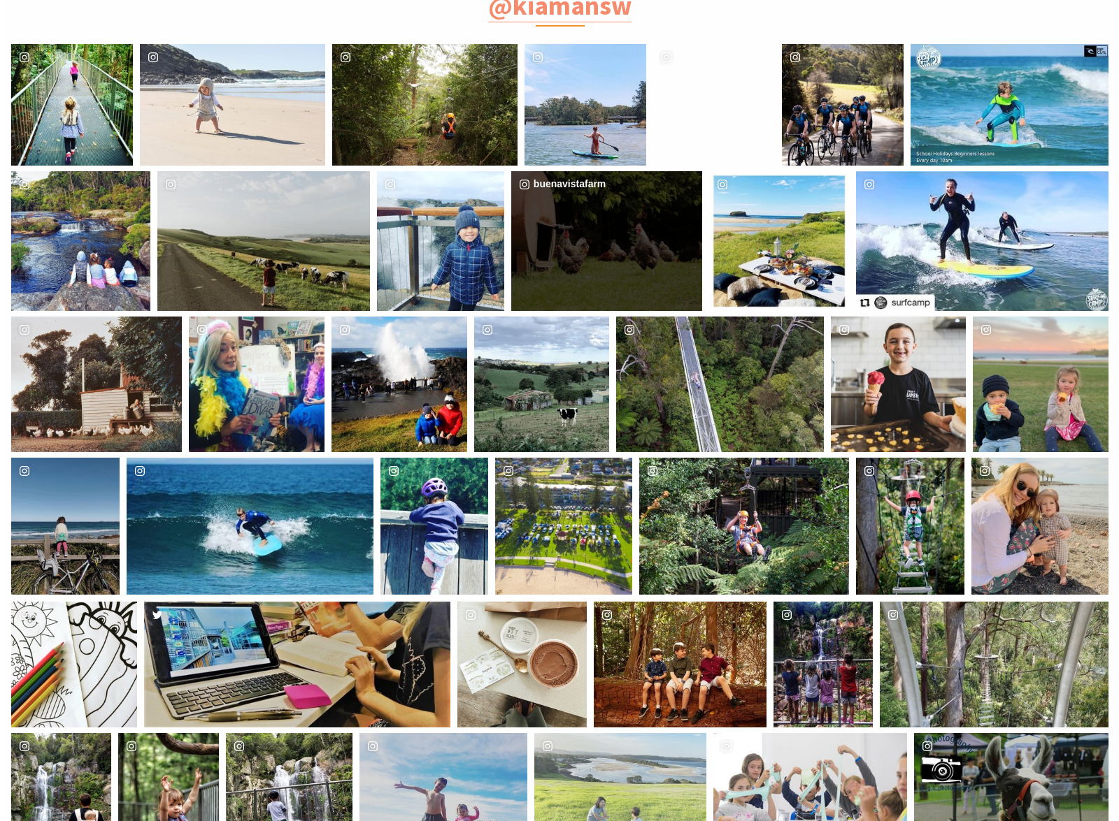
scroll to position [3572, 0]
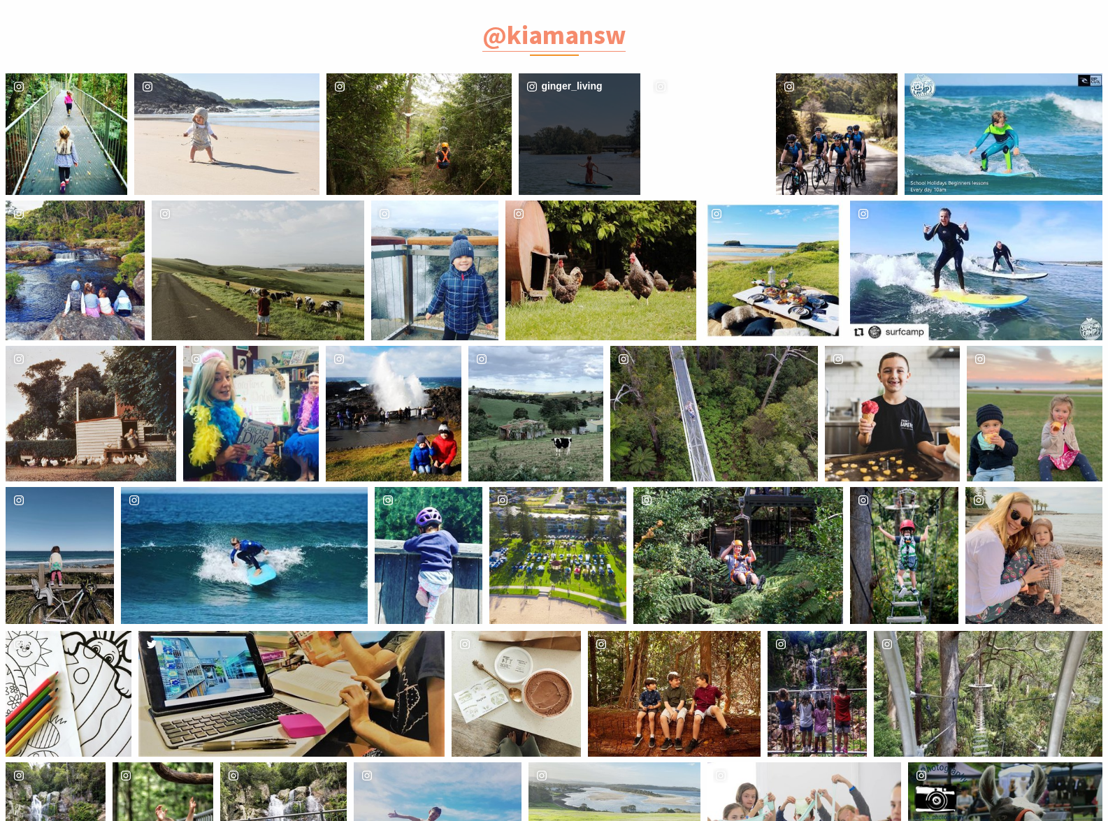
click at [603, 143] on div "ginger_living" at bounding box center [580, 134] width 122 height 122
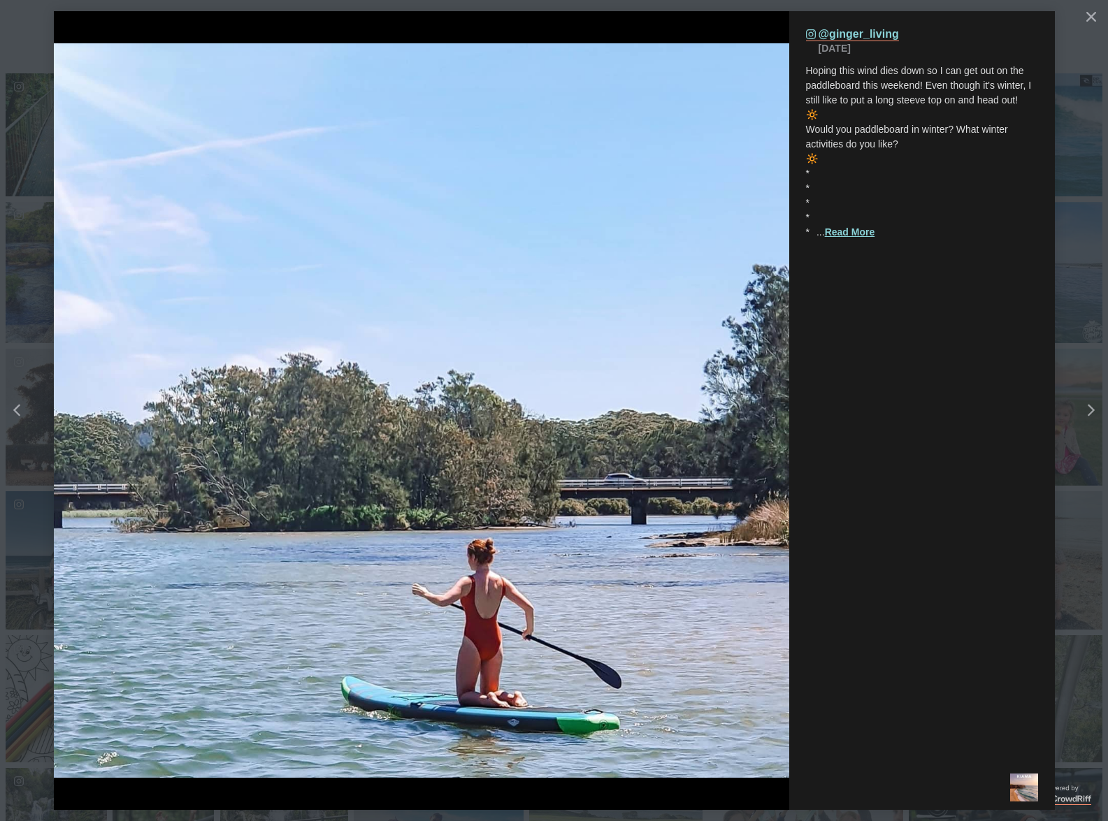
scroll to position [893, 1136]
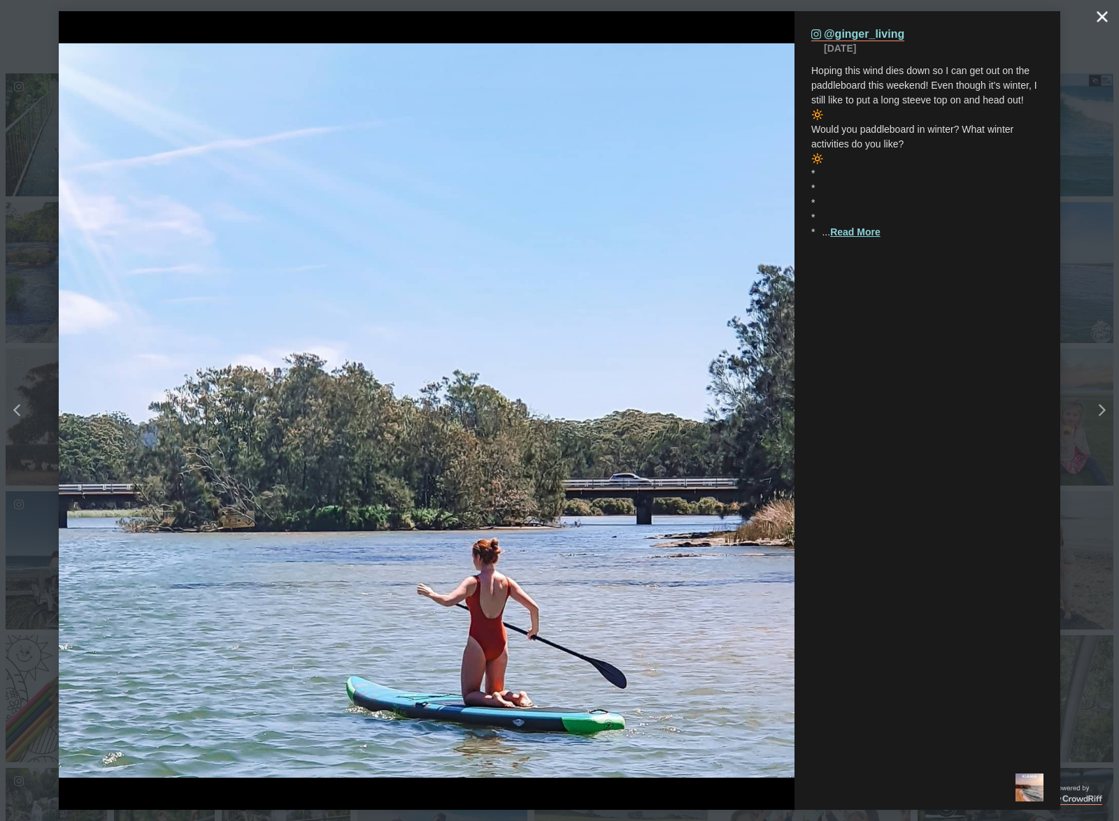
drag, startPoint x: 1107, startPoint y: 17, endPoint x: 521, endPoint y: 6, distance: 586.6
click at [1107, 17] on button "Close" at bounding box center [1102, 17] width 28 height 28
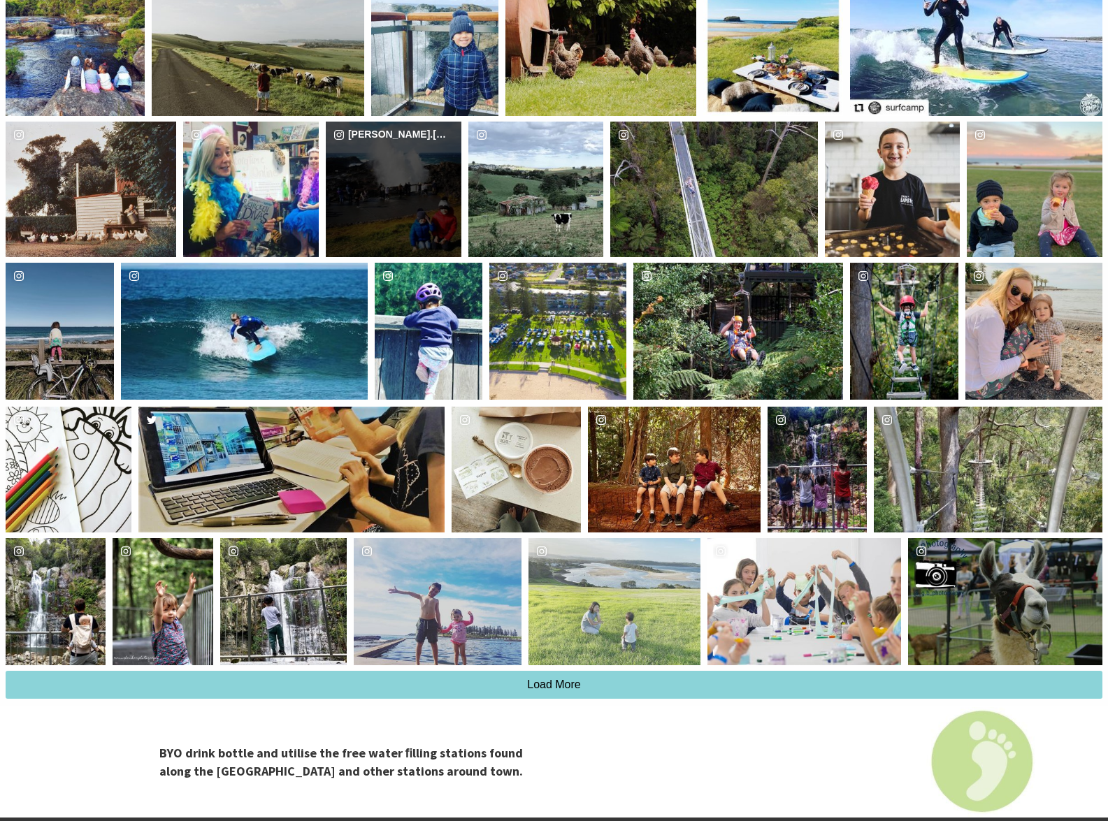
scroll to position [3852, 0]
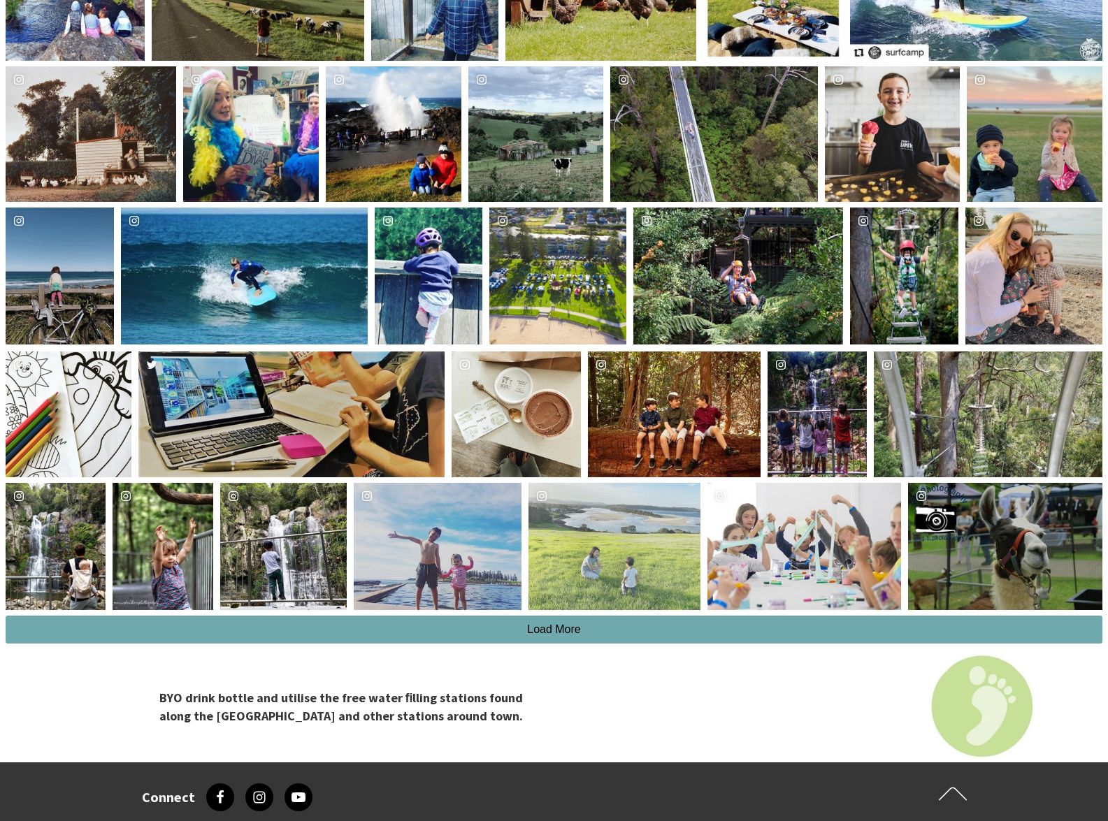
click at [649, 623] on button "Load More" at bounding box center [554, 630] width 1097 height 28
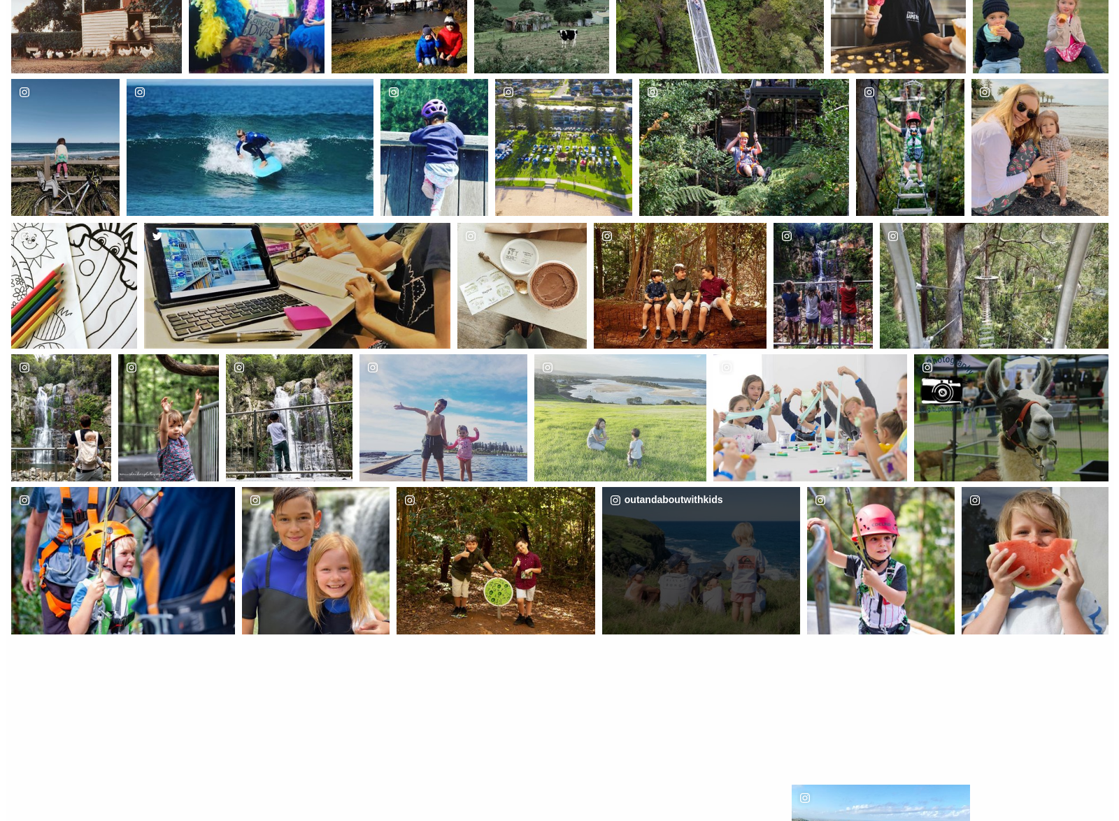
scroll to position [4006, 0]
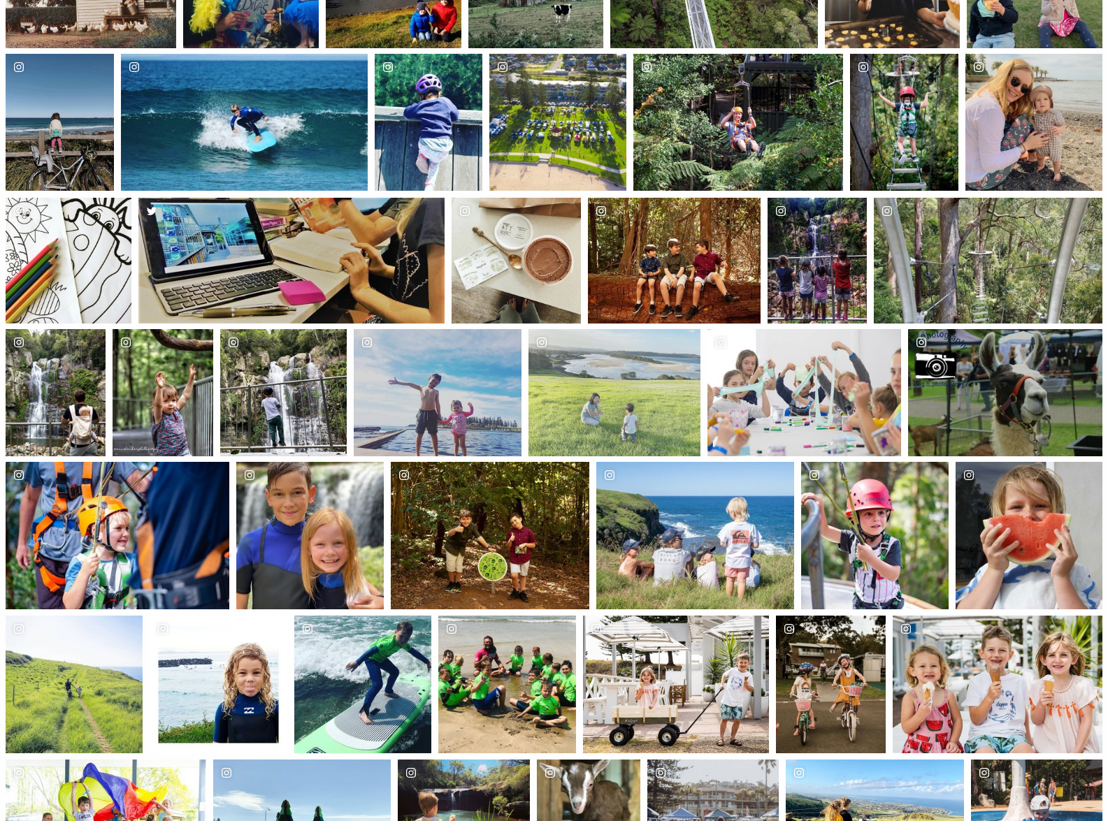
click at [115, 541] on div "image gallery, click to learn more about photo: Happy Tuesday! We hope your day…" at bounding box center [62, 535] width 112 height 147
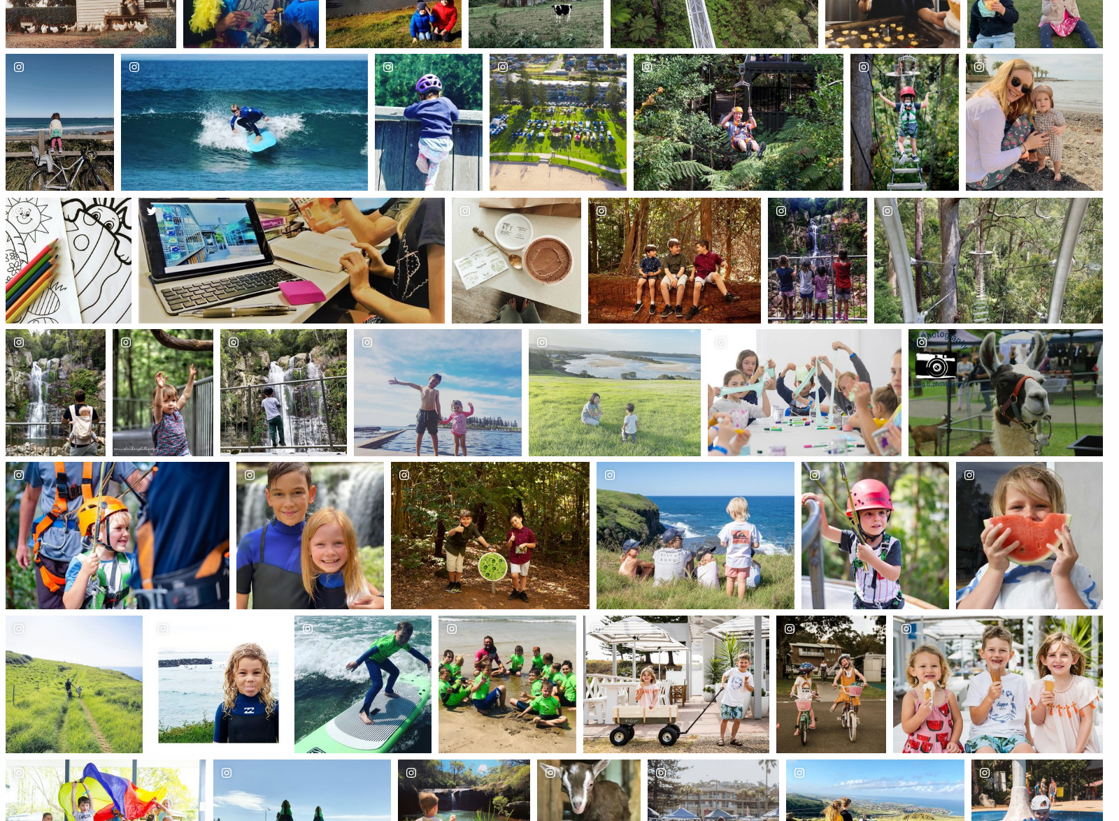
scroll to position [1312, 1136]
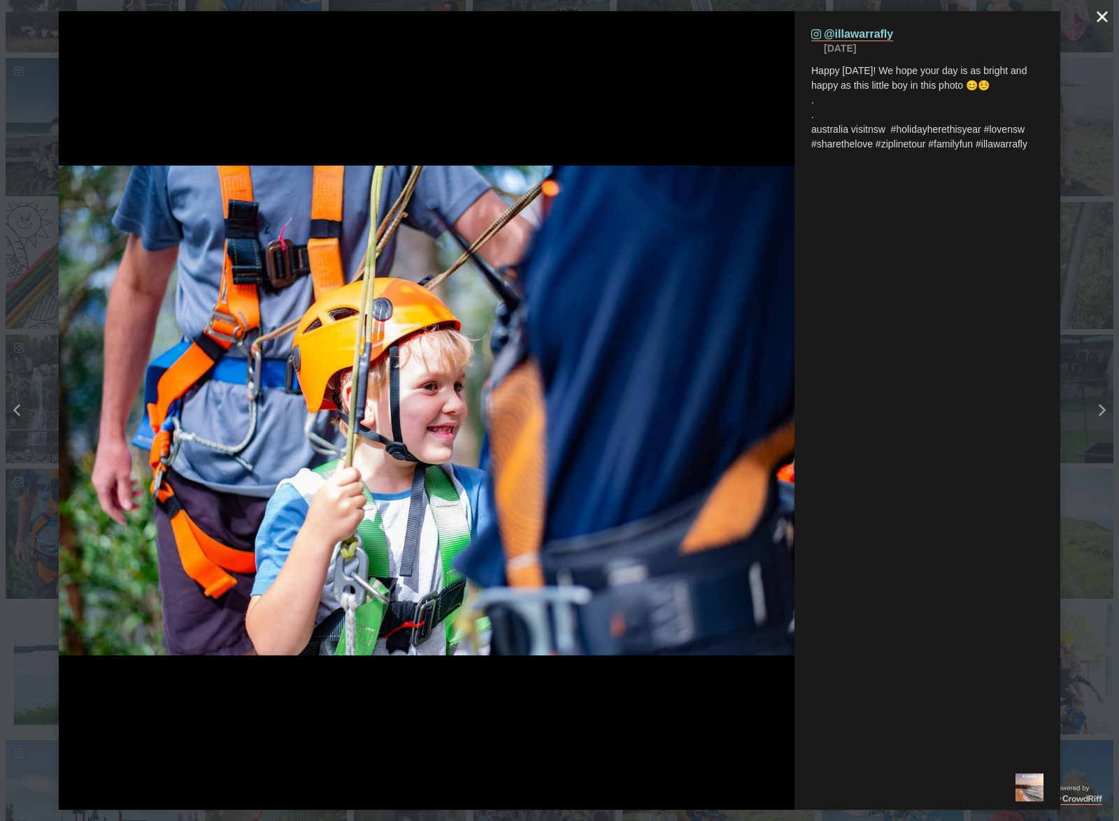
click at [1097, 17] on icon "Close" at bounding box center [1101, 16] width 10 height 10
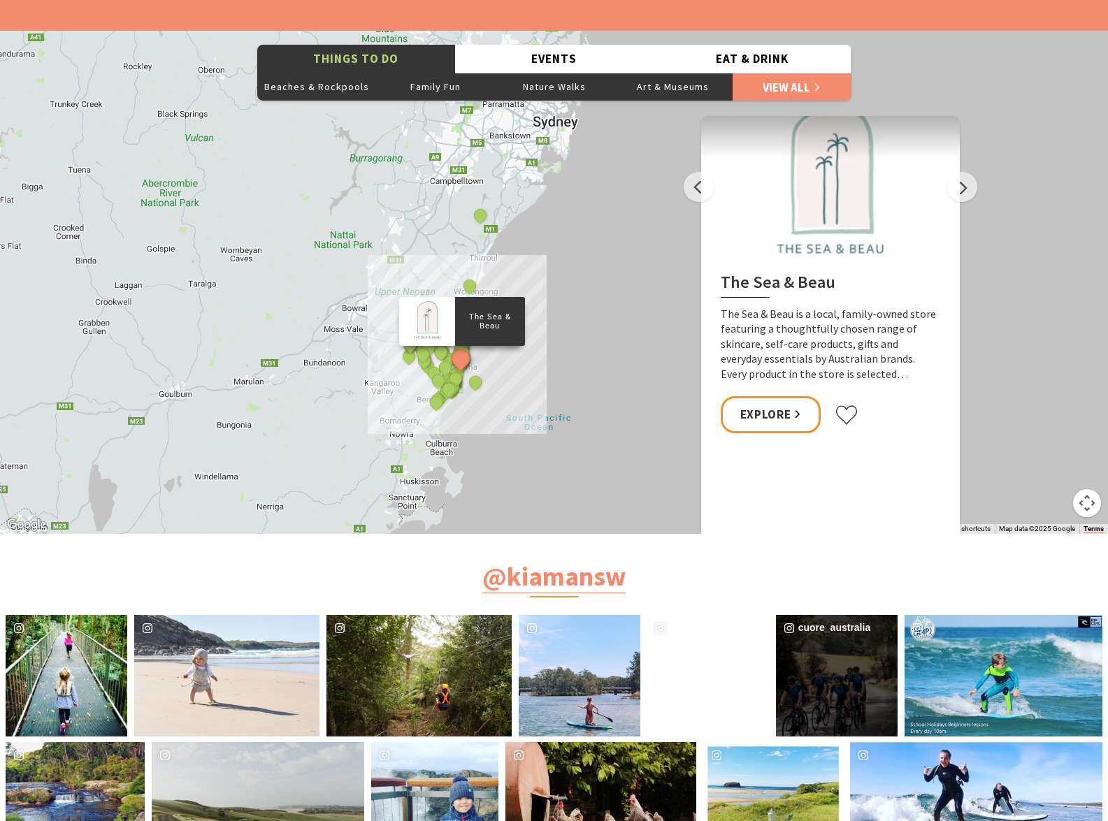
scroll to position [2894, 0]
